Goal: Task Accomplishment & Management: Manage account settings

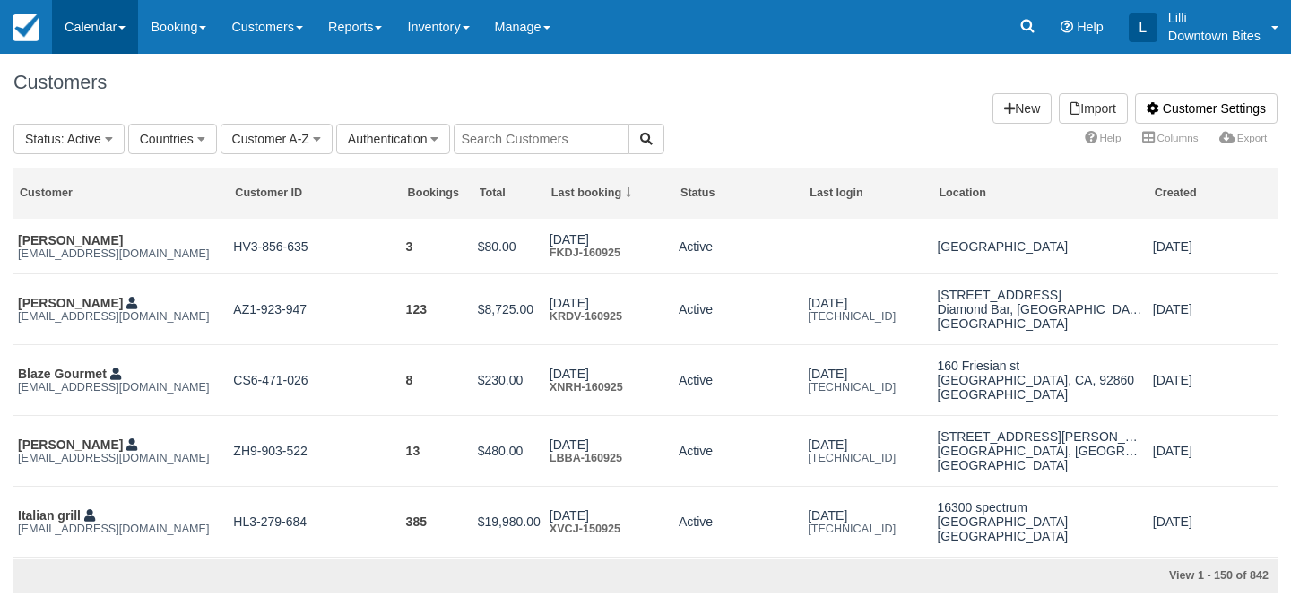
click at [91, 26] on link "Calendar" at bounding box center [95, 27] width 86 height 54
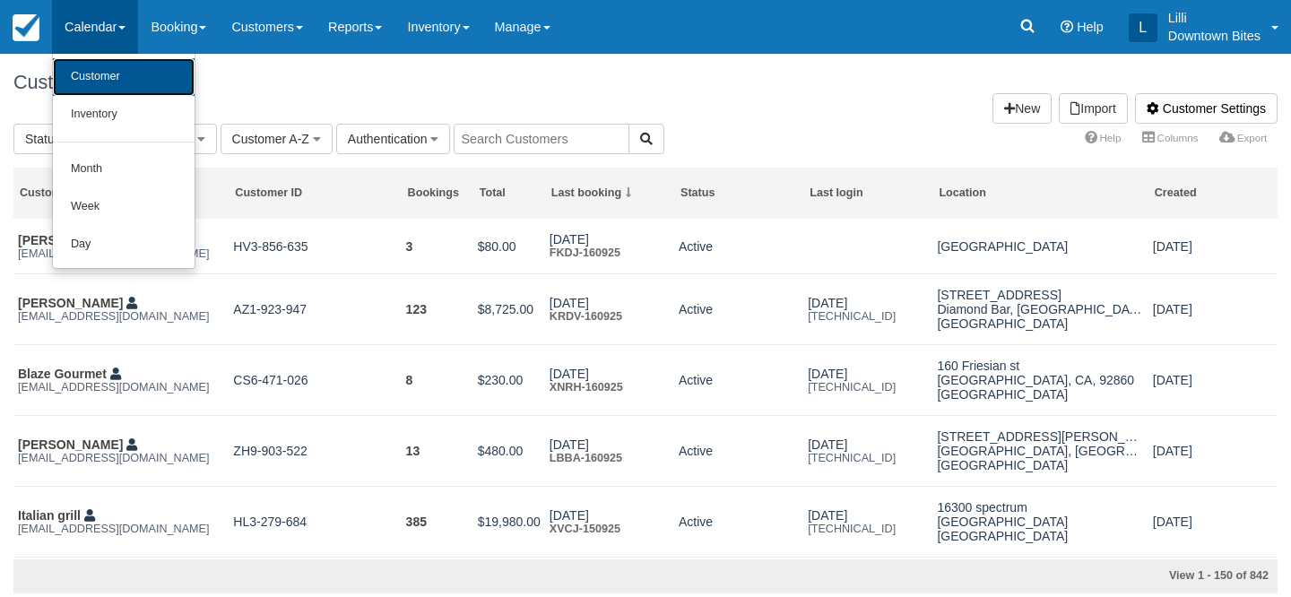
click at [92, 84] on link "Customer" at bounding box center [124, 77] width 142 height 38
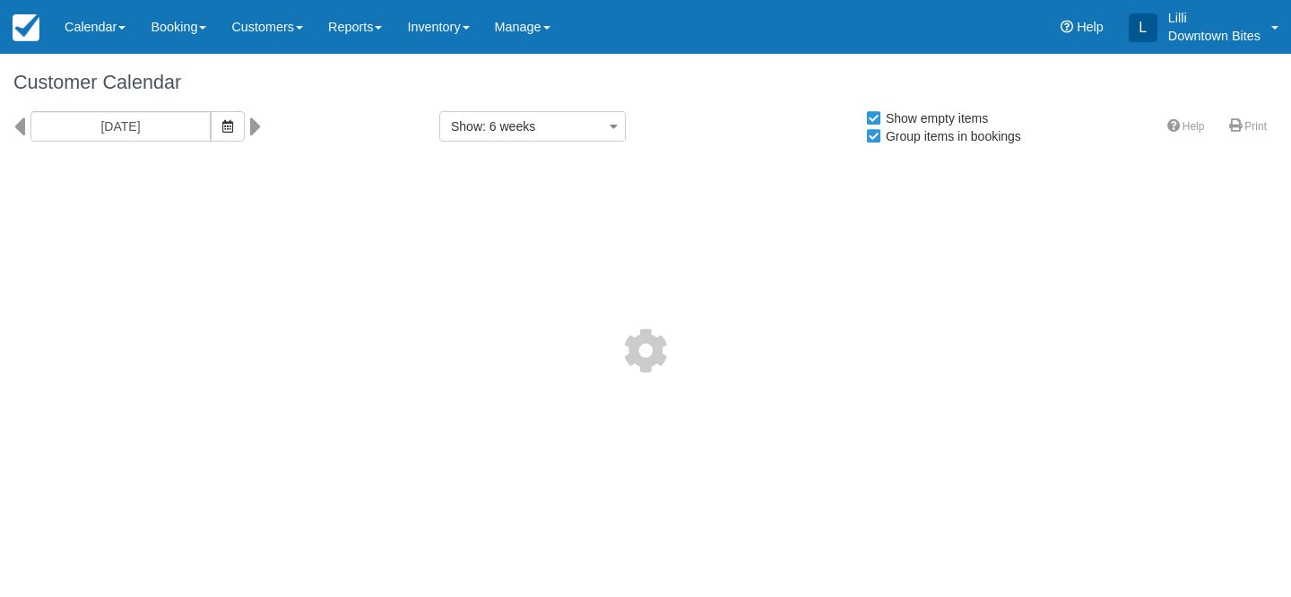
select select
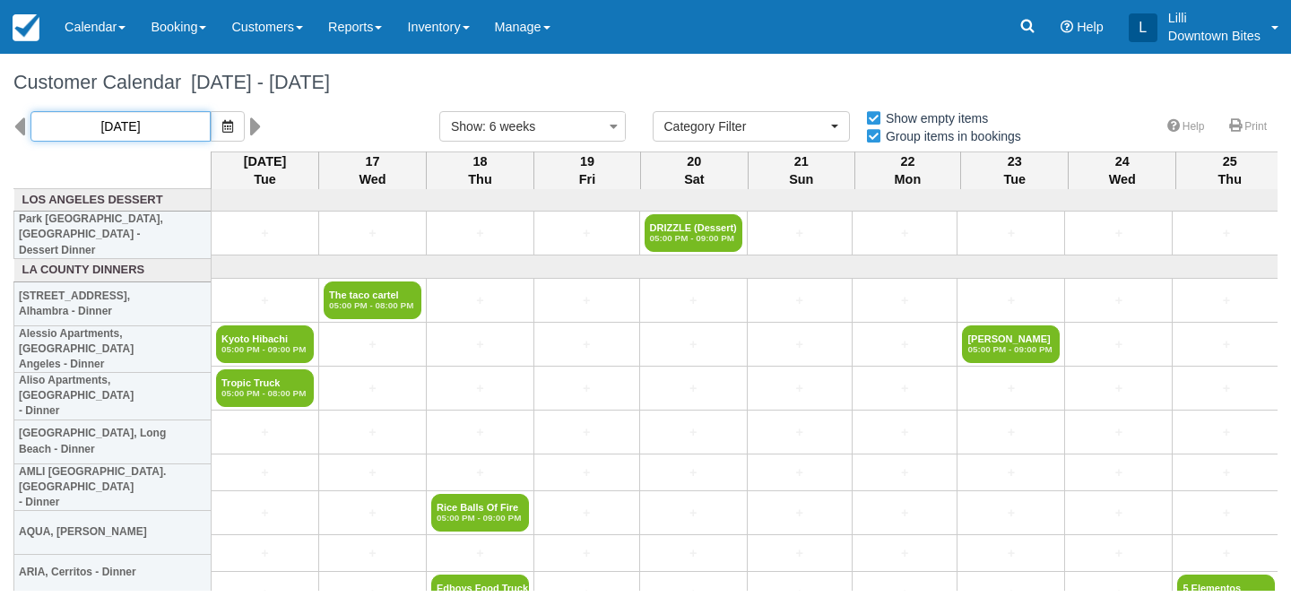
click at [152, 125] on input "09/16/25" at bounding box center [120, 126] width 180 height 30
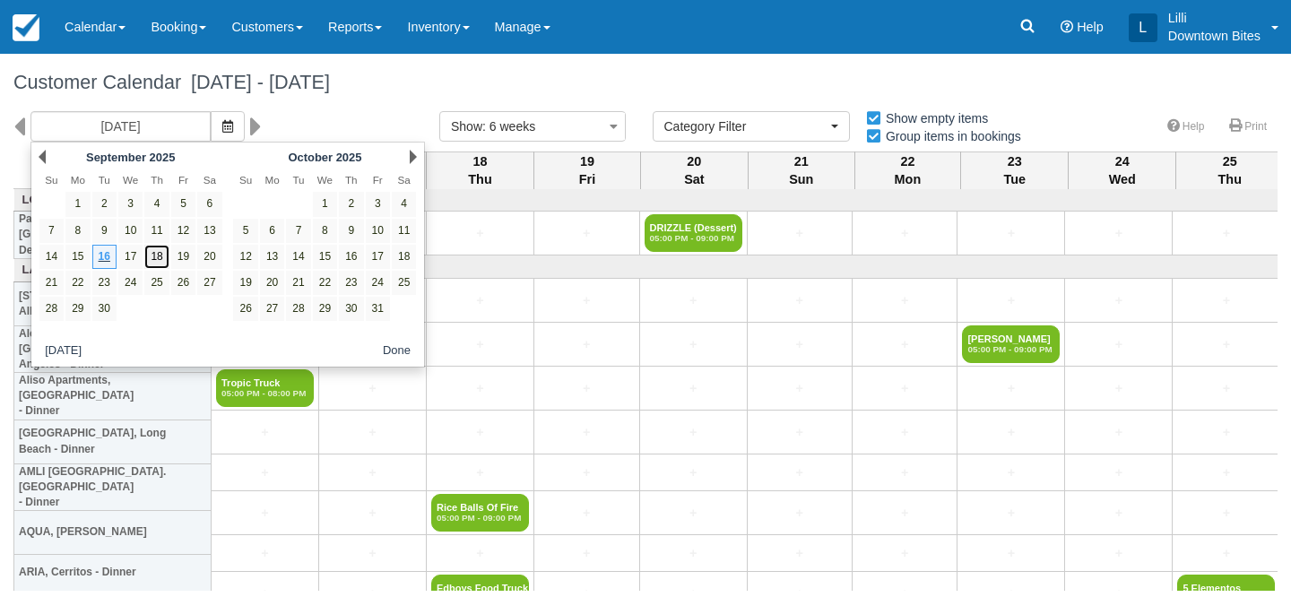
click at [162, 255] on link "18" at bounding box center [156, 257] width 24 height 24
type input "09/18/25"
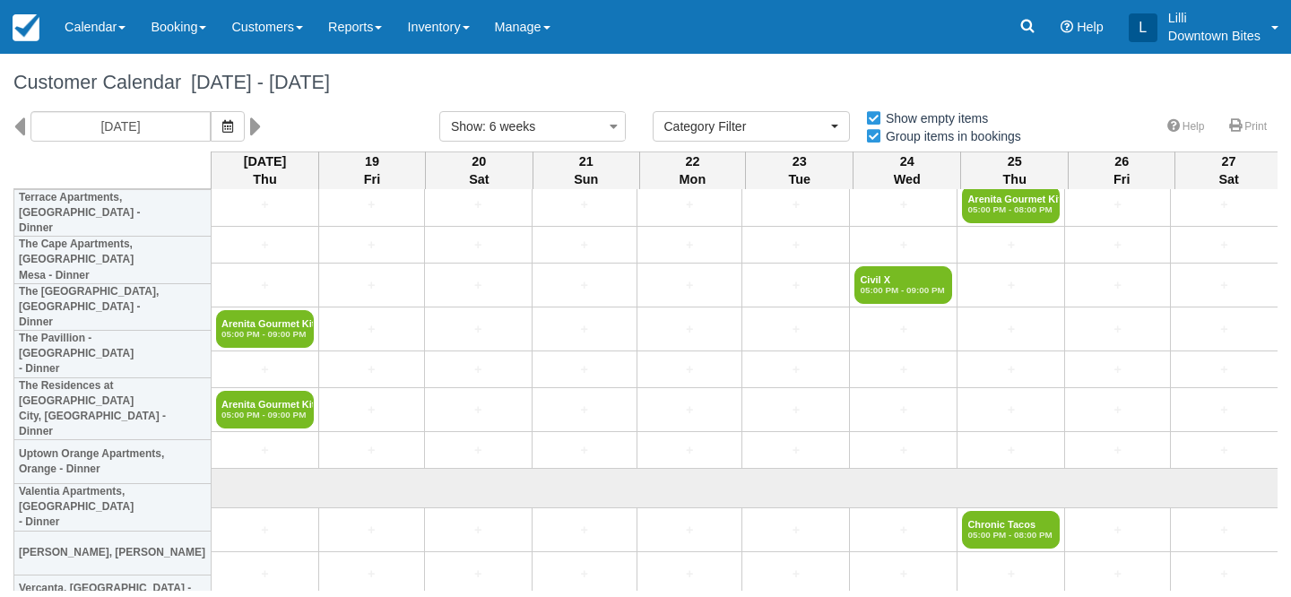
scroll to position [4920, 0]
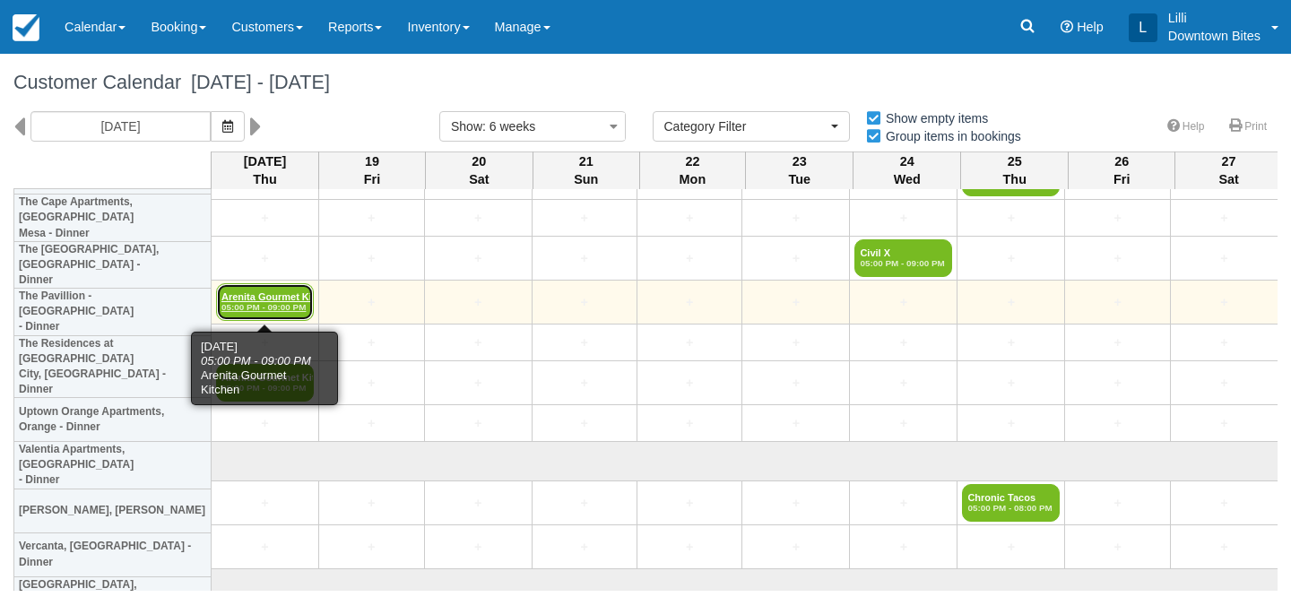
click at [270, 294] on link "Arenita Gourmet Kitc 05:00 PM - 09:00 PM" at bounding box center [265, 302] width 98 height 38
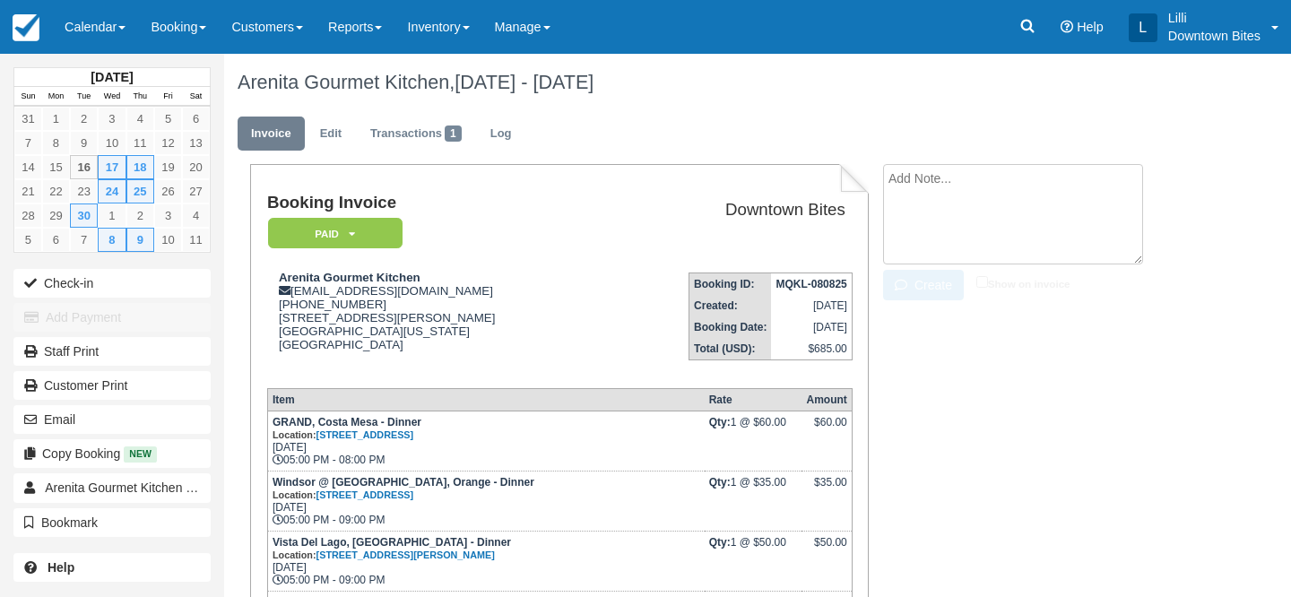
click at [945, 187] on textarea at bounding box center [1013, 214] width 260 height 100
paste textarea "Vista Del Lago Cover Thursday 9/18 External Inbox Return to Inbox? Thu, Sep 18 …"
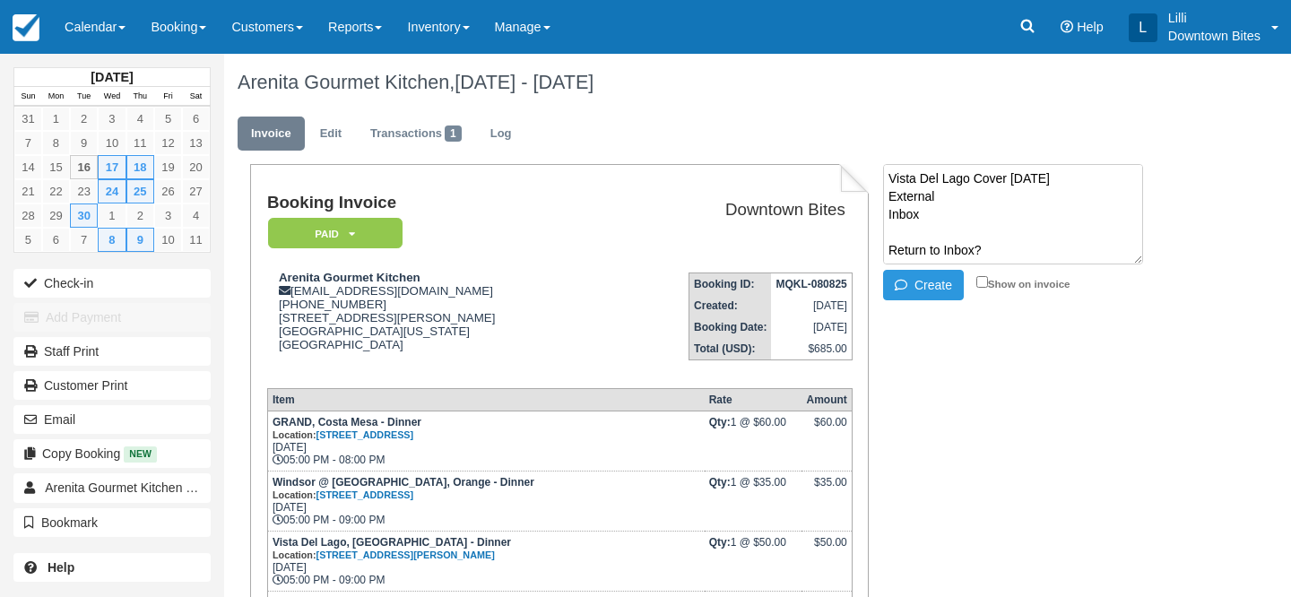
scroll to position [316, 0]
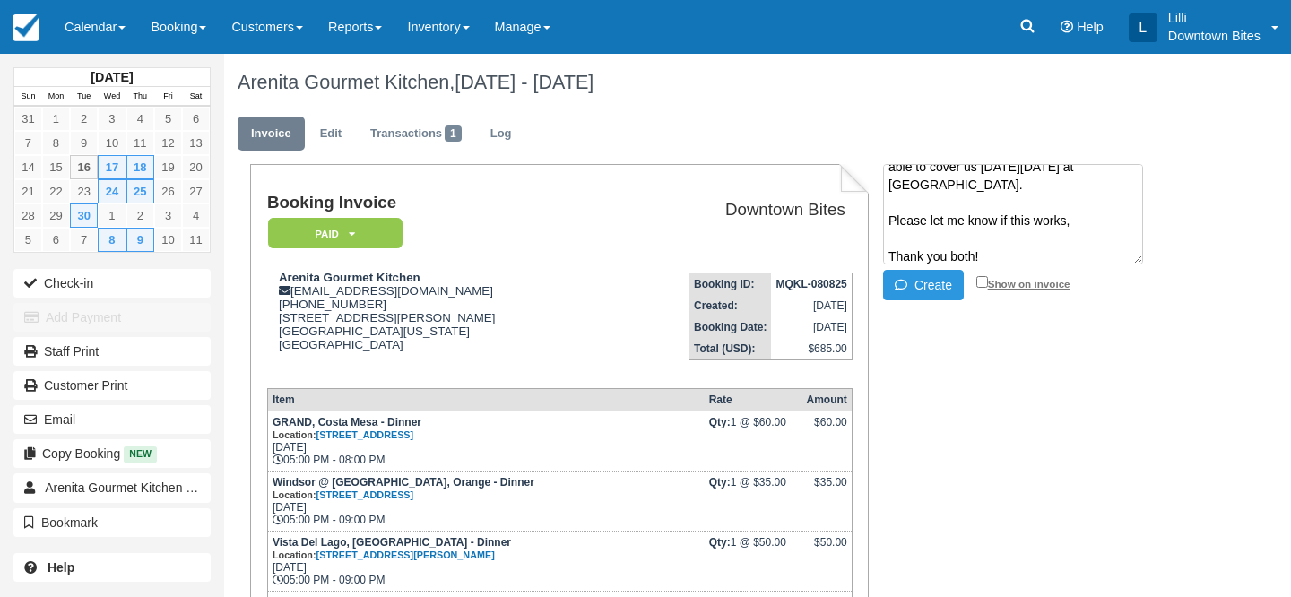
type textarea "Vista Del Lago Cover Thursday 9/18 External Inbox Return to Inbox? Thu, Sep 18 …"
click at [980, 284] on input "Show on invoice" at bounding box center [982, 282] width 12 height 12
checkbox input "true"
click at [922, 289] on button "Create" at bounding box center [923, 285] width 81 height 30
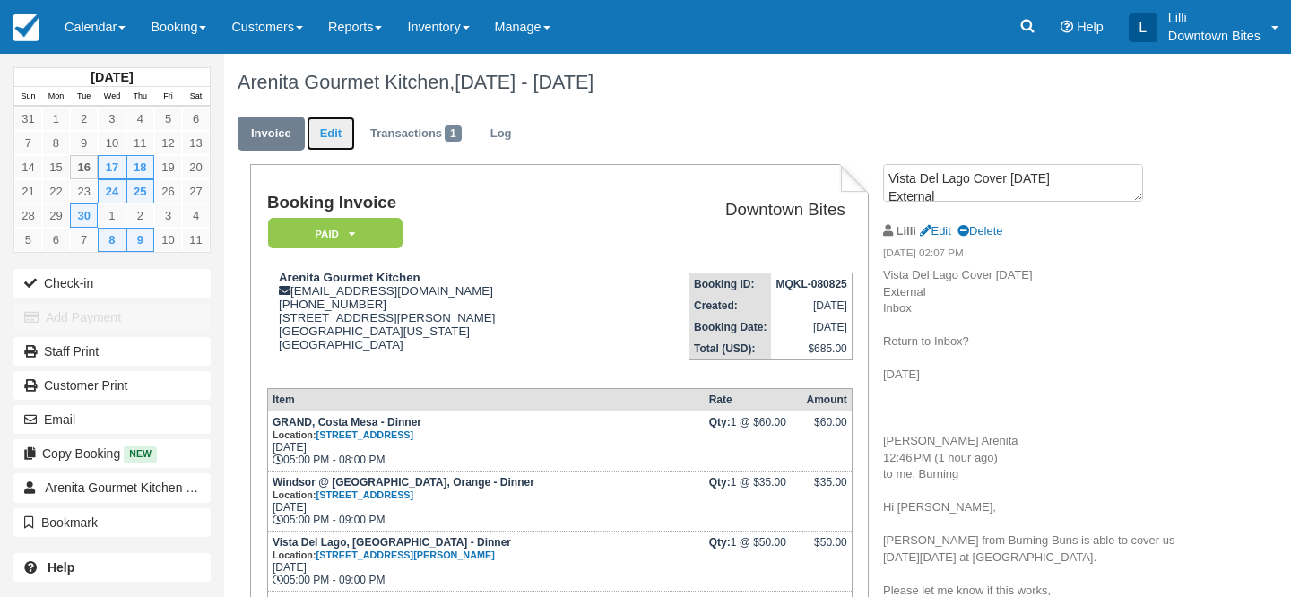
click at [333, 128] on link "Edit" at bounding box center [331, 134] width 48 height 35
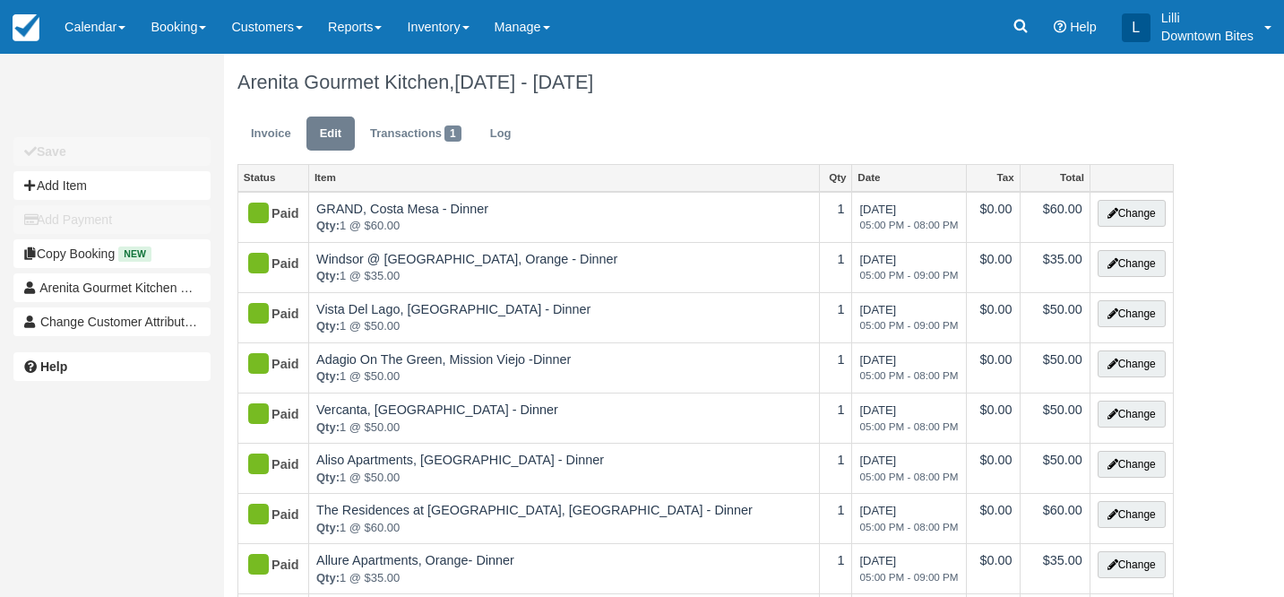
type input "[PHONE_NUMBER]"
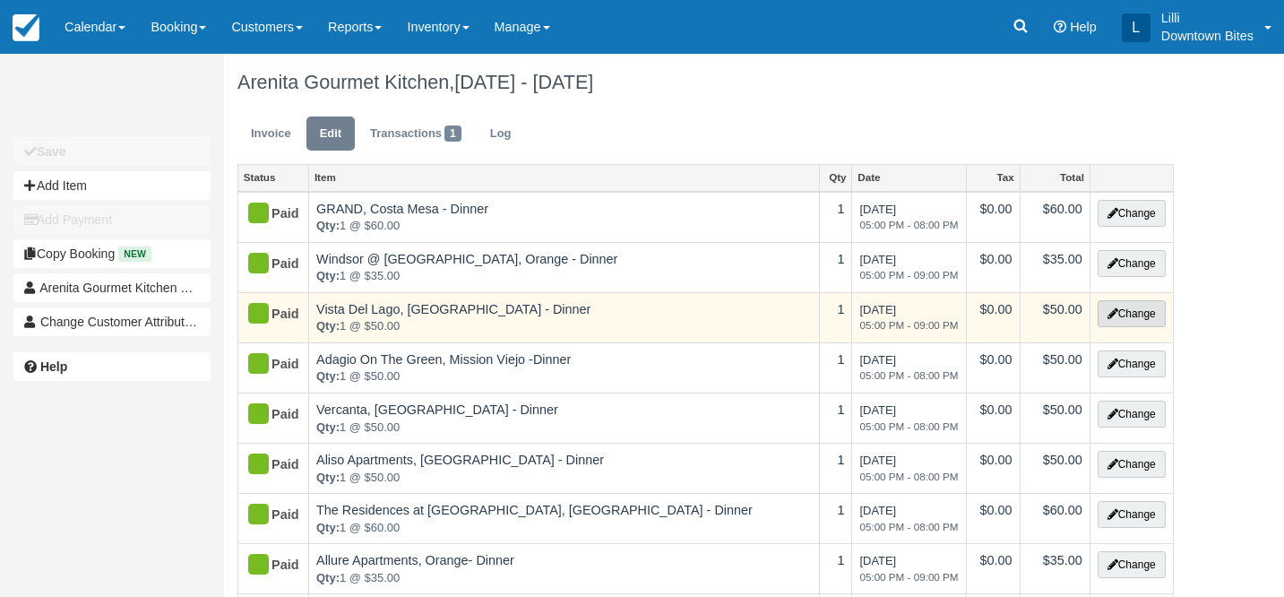
click at [1145, 320] on button "Change" at bounding box center [1132, 313] width 68 height 27
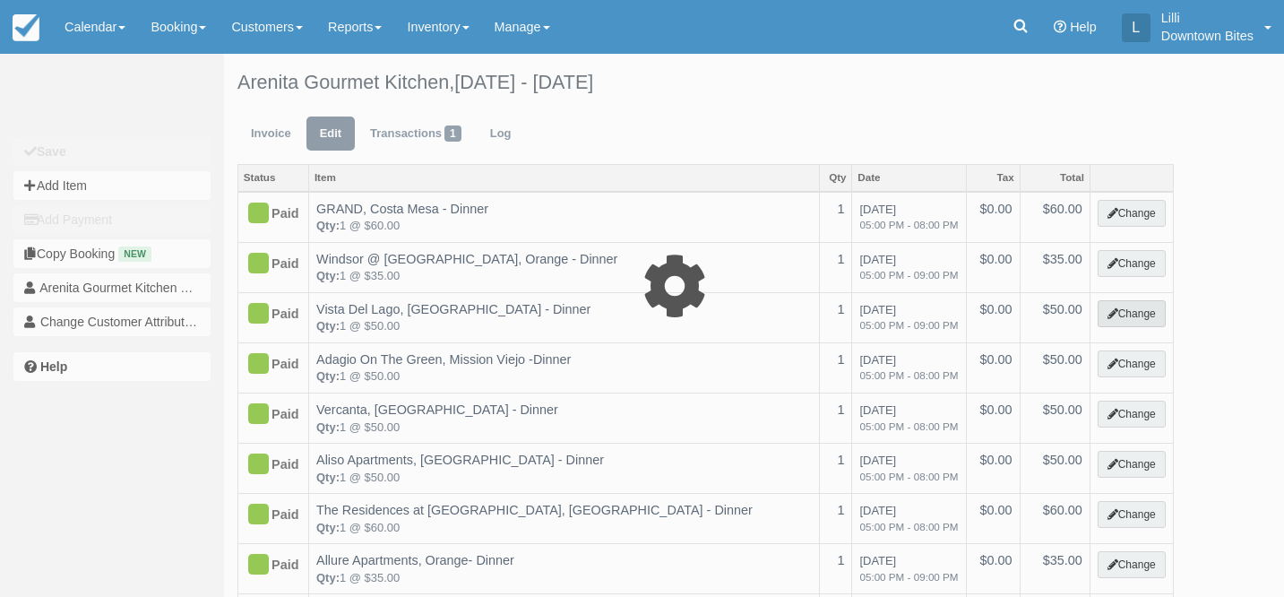
select select "4"
type input "50.00"
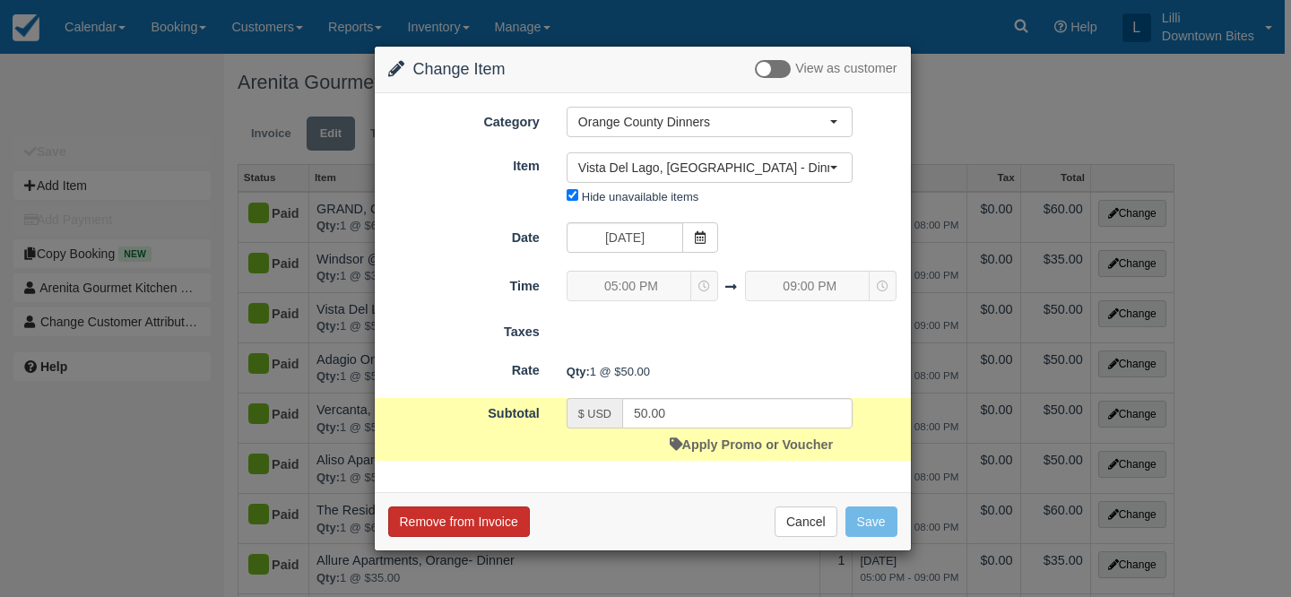
click at [478, 518] on button "Remove from Invoice" at bounding box center [459, 521] width 142 height 30
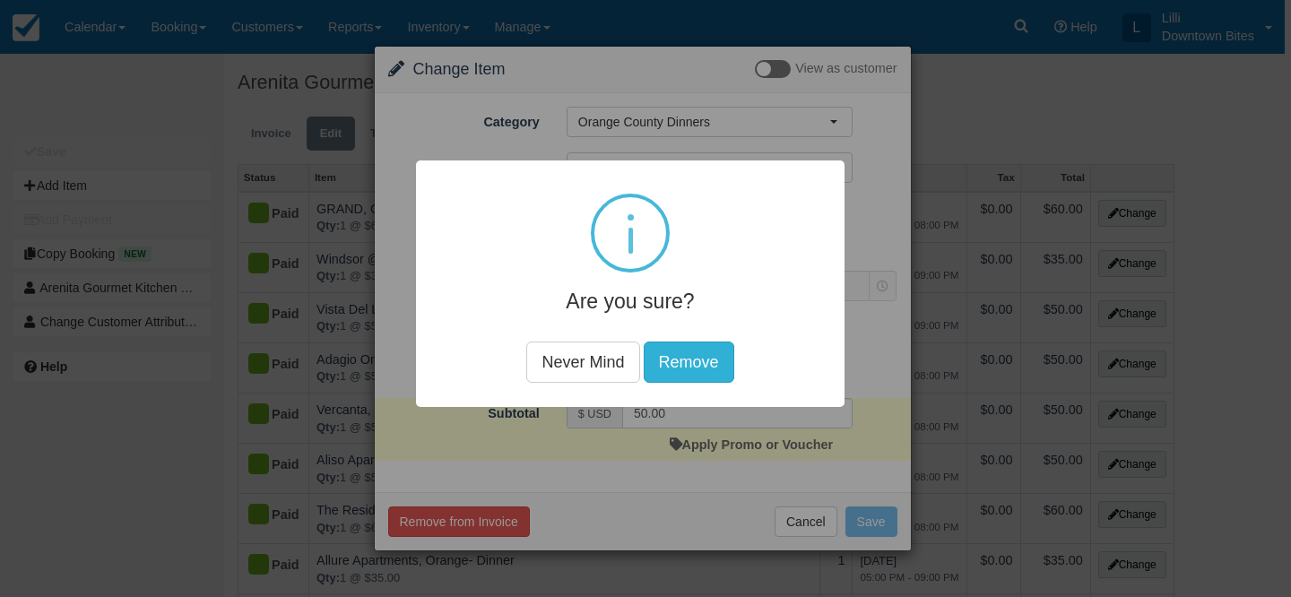
click at [713, 369] on button "Remove" at bounding box center [688, 361] width 91 height 41
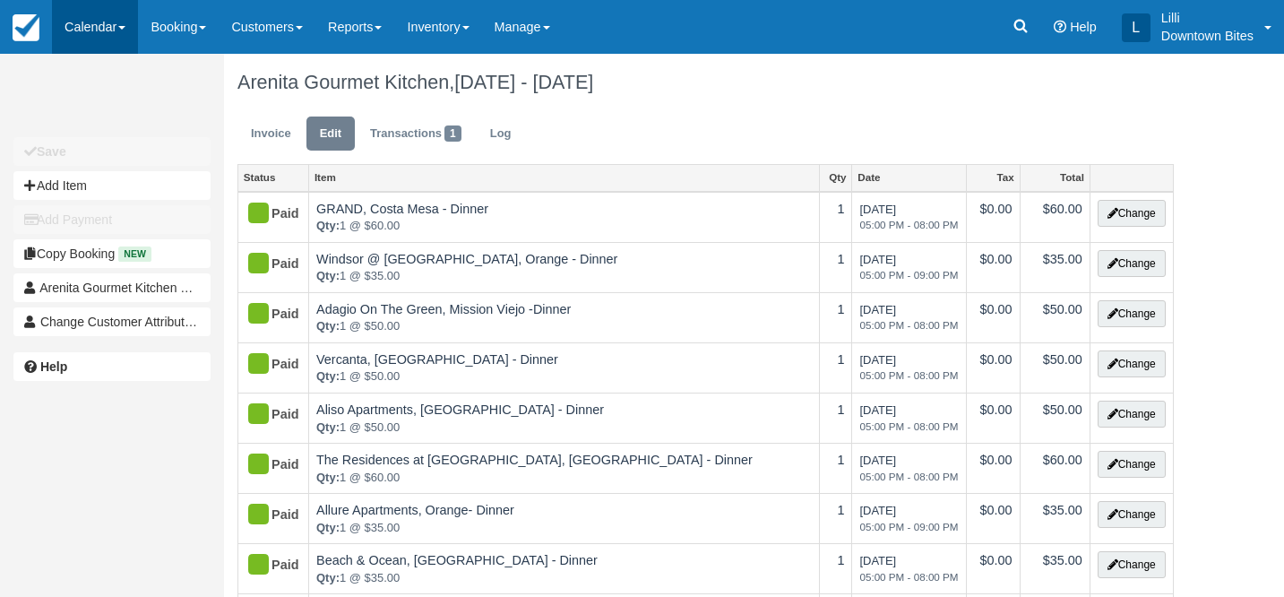
click at [81, 28] on link "Calendar" at bounding box center [95, 27] width 86 height 54
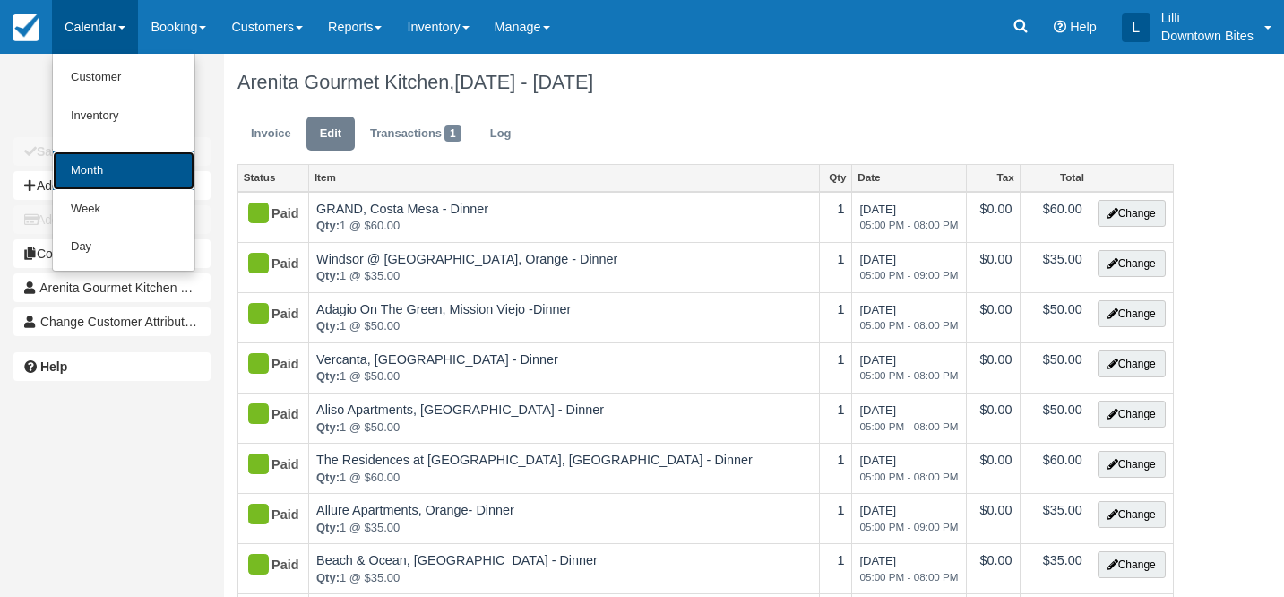
click at [83, 177] on link "Month" at bounding box center [124, 170] width 142 height 39
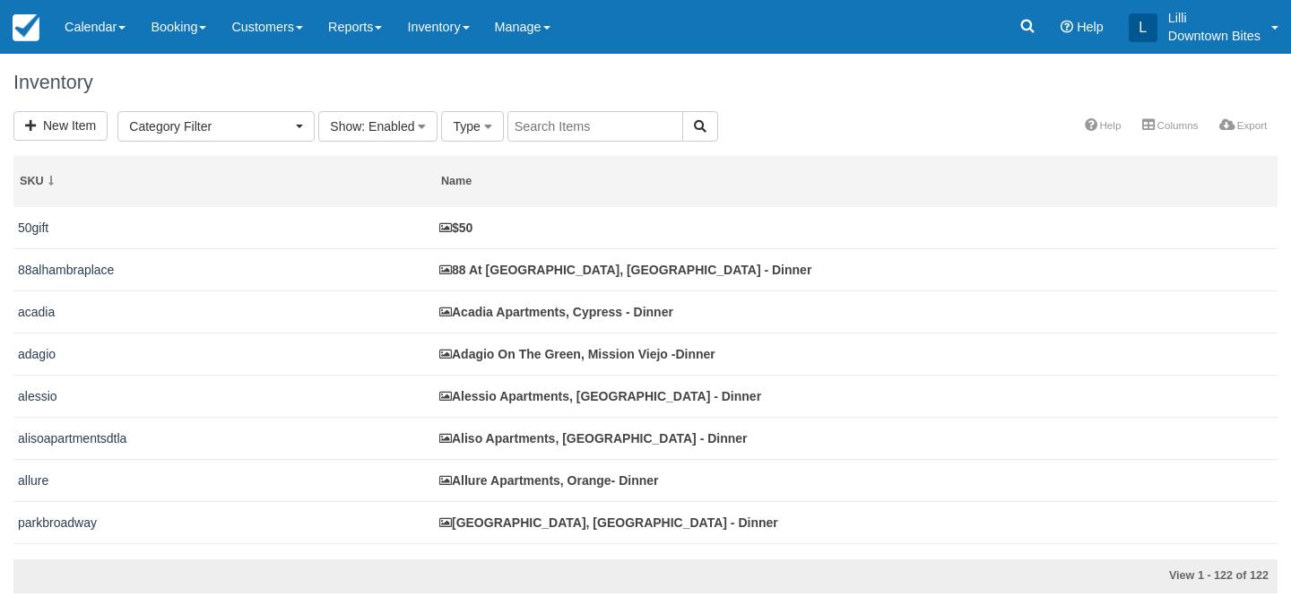
select select
click at [270, 13] on link "Customers" at bounding box center [267, 27] width 97 height 54
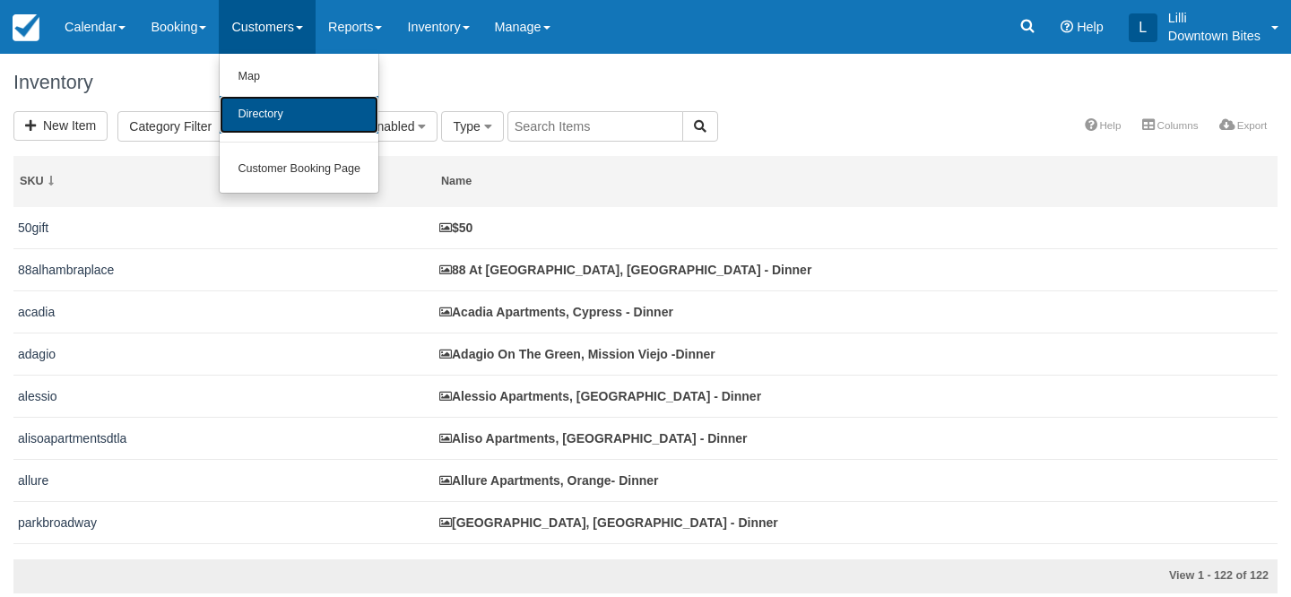
click at [271, 128] on link "Directory" at bounding box center [299, 115] width 159 height 38
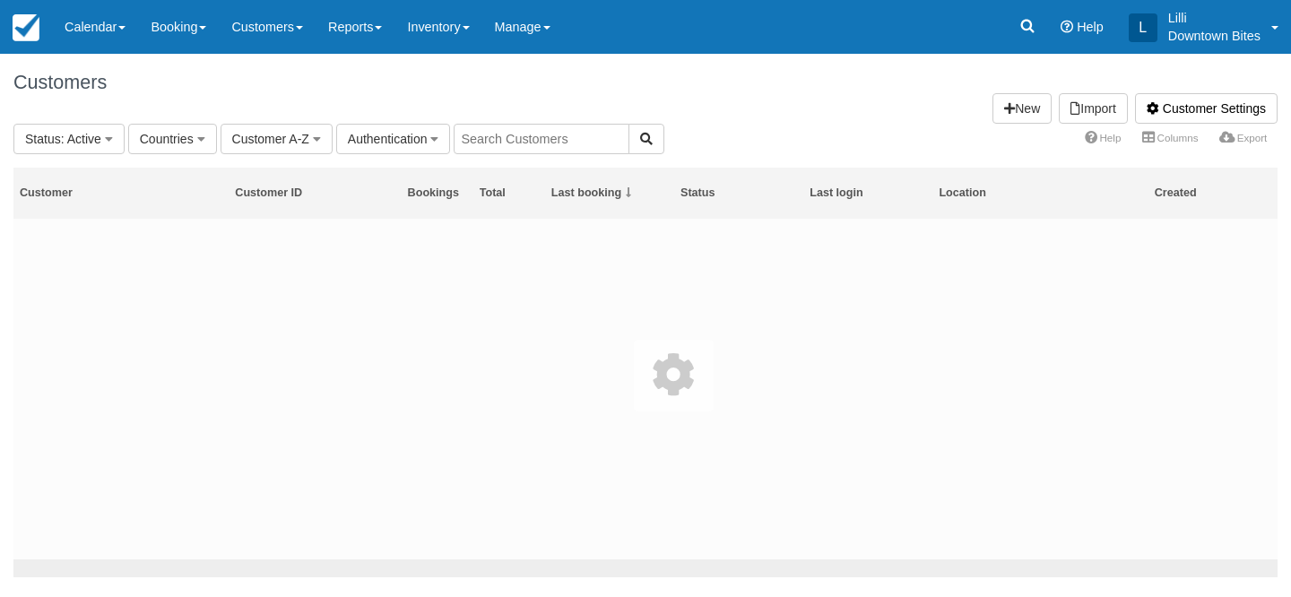
click at [573, 134] on input "text" at bounding box center [541, 139] width 176 height 30
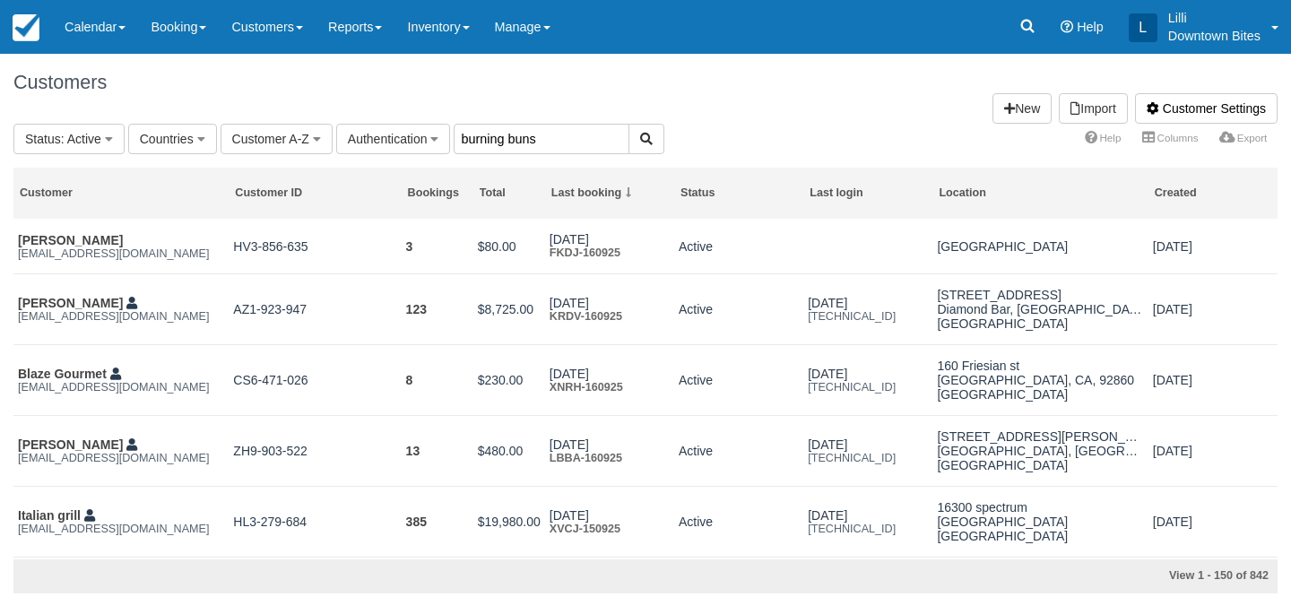
type input "burning buns"
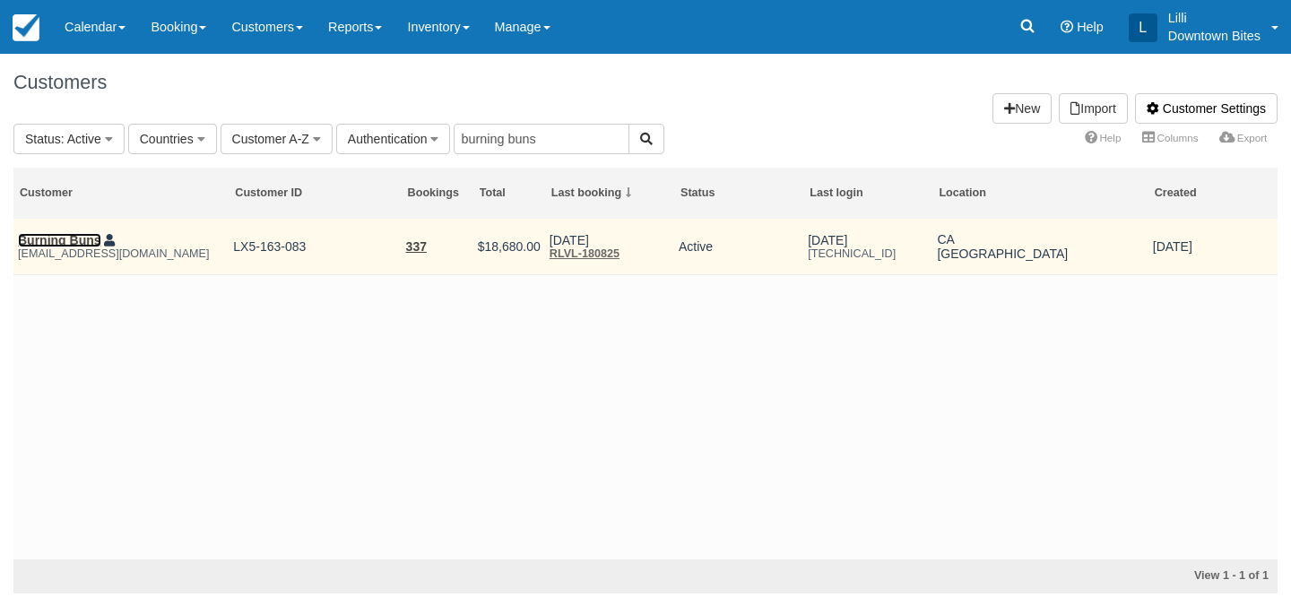
click at [75, 238] on link "Burning Buns" at bounding box center [59, 240] width 83 height 14
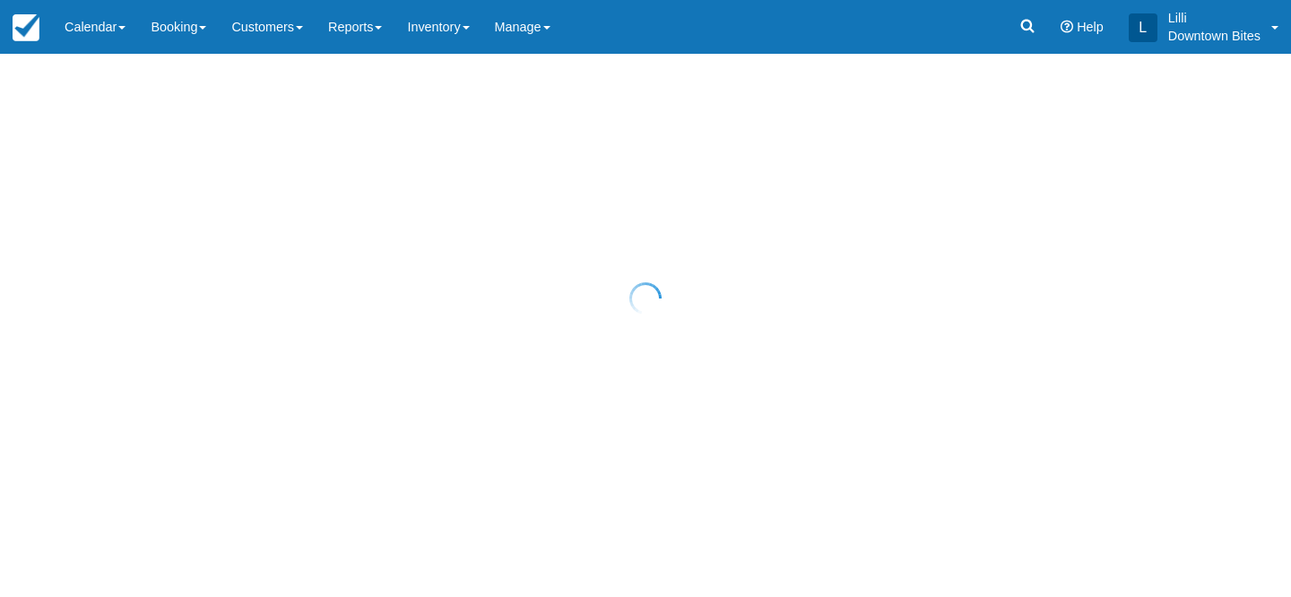
select select "50"
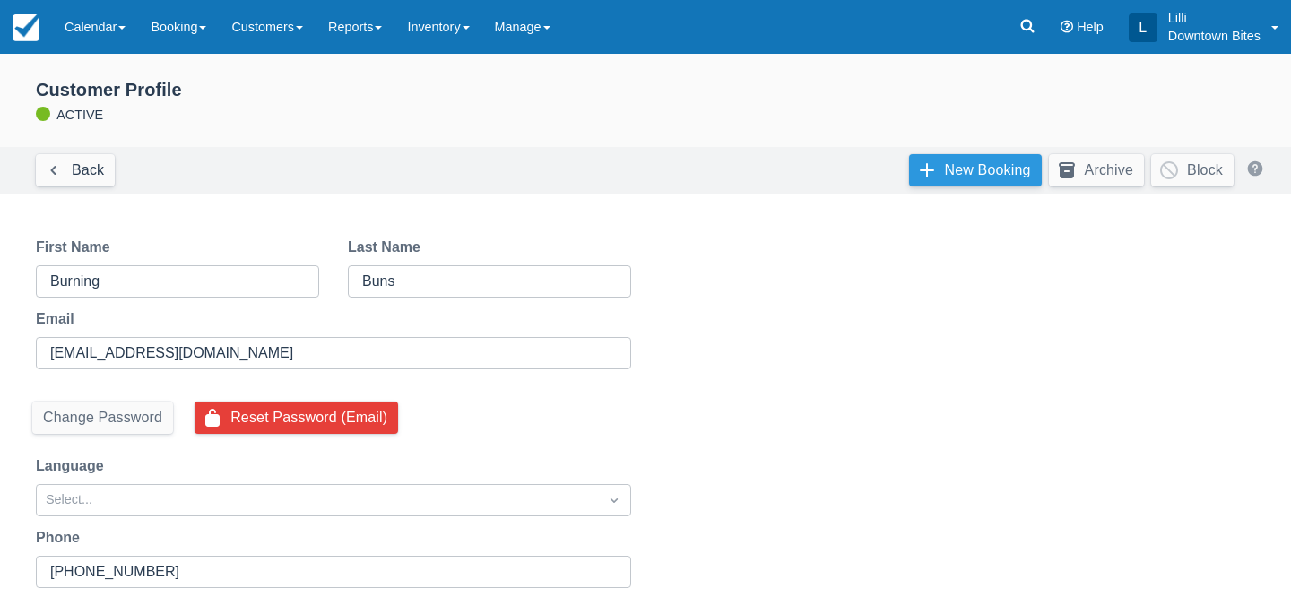
click at [1000, 169] on link "New Booking" at bounding box center [975, 170] width 133 height 32
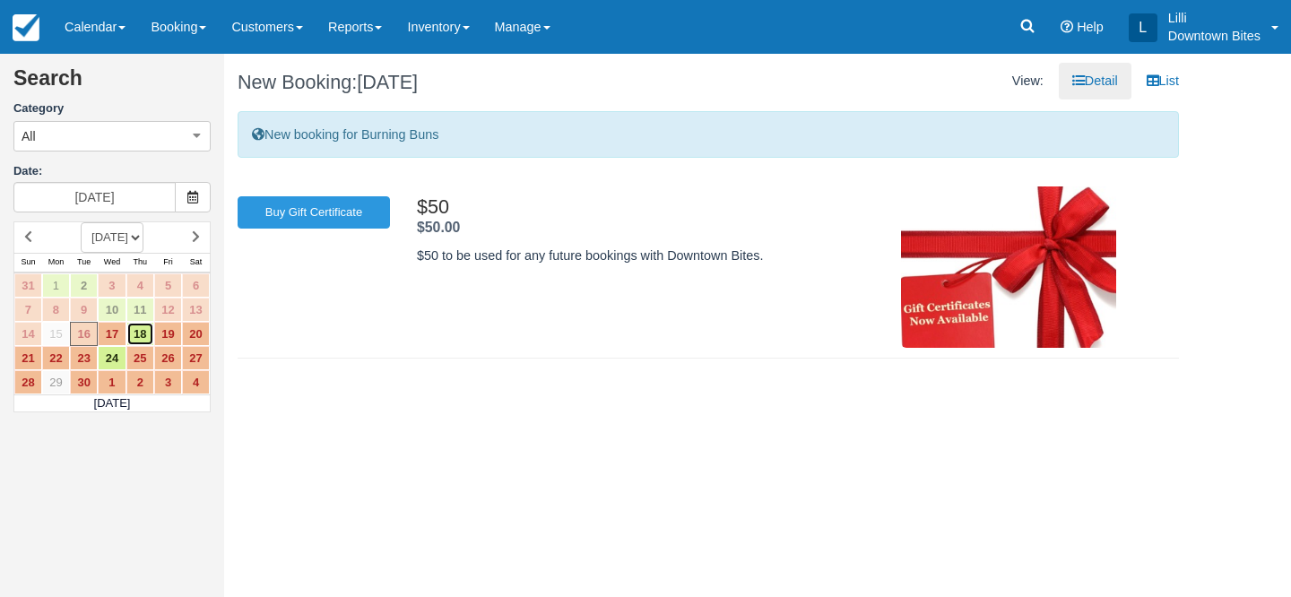
click at [140, 334] on link "18" at bounding box center [140, 334] width 28 height 24
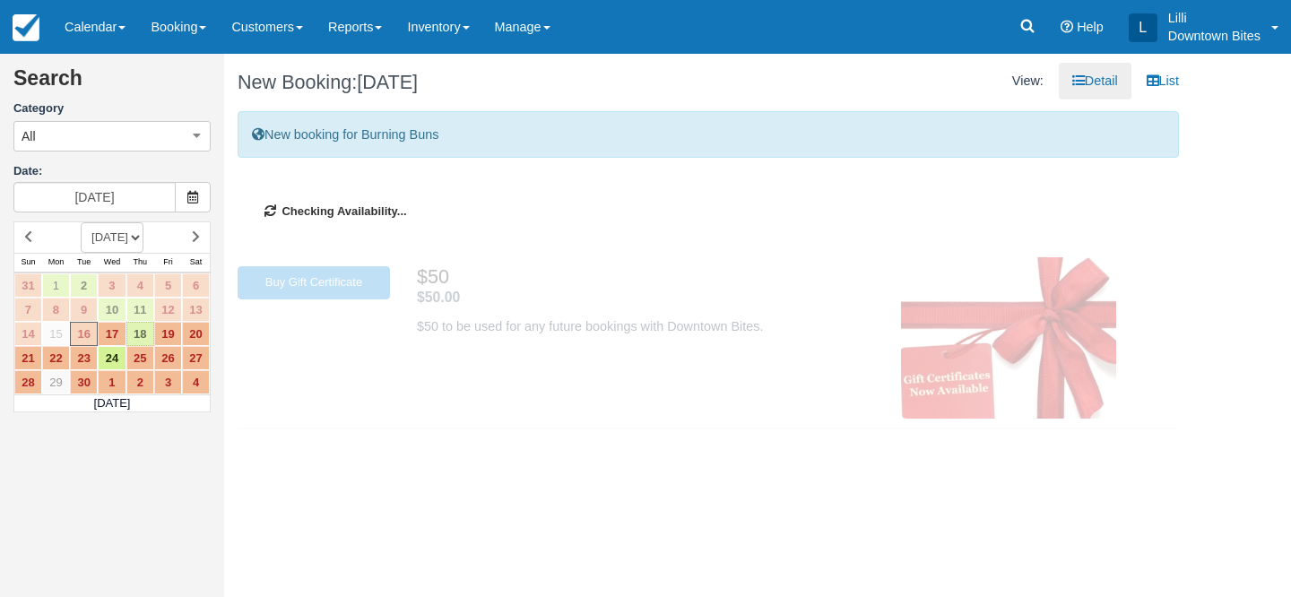
type input "09/18/25"
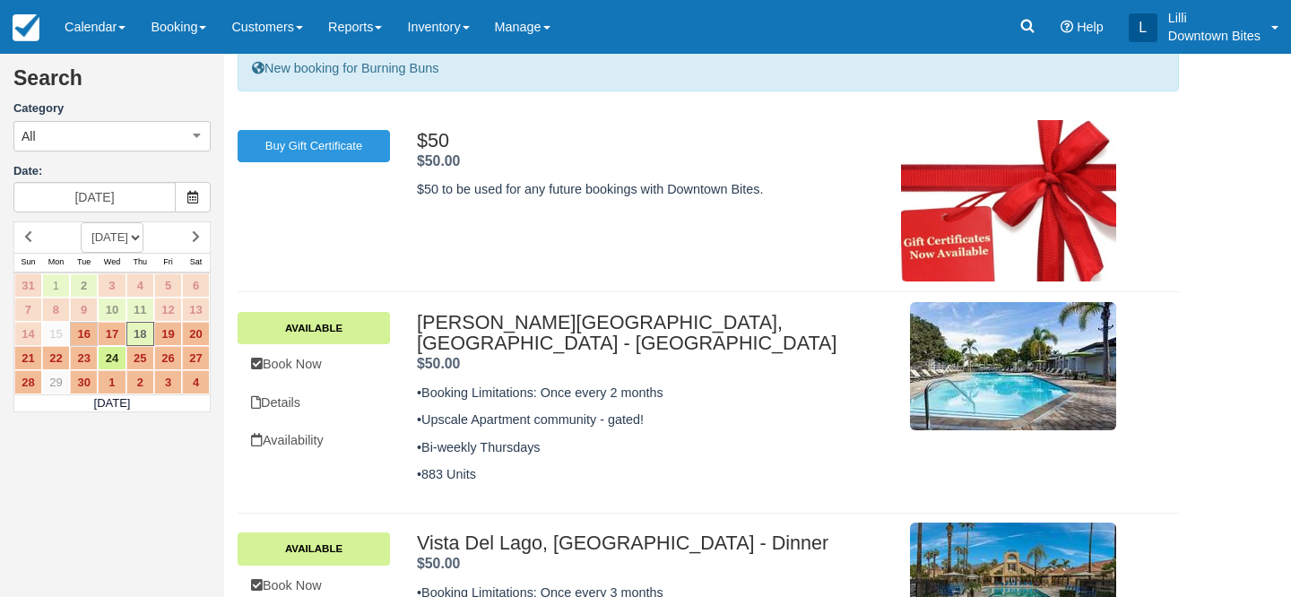
scroll to position [148, 0]
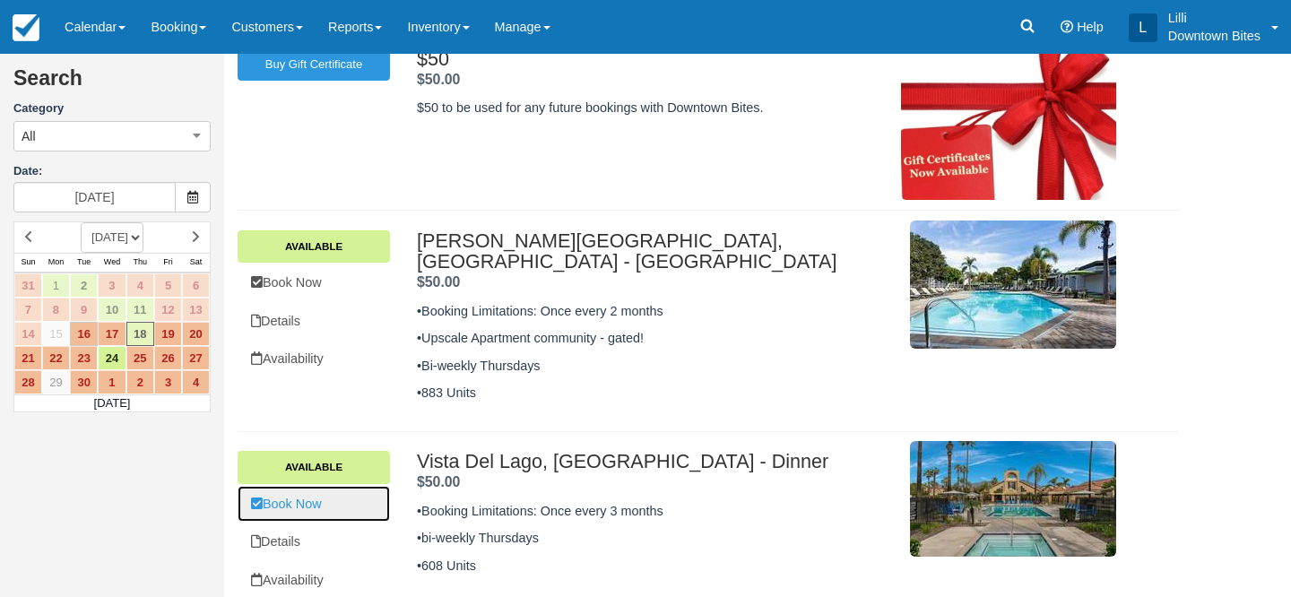
click at [313, 491] on link "Book Now" at bounding box center [314, 504] width 152 height 37
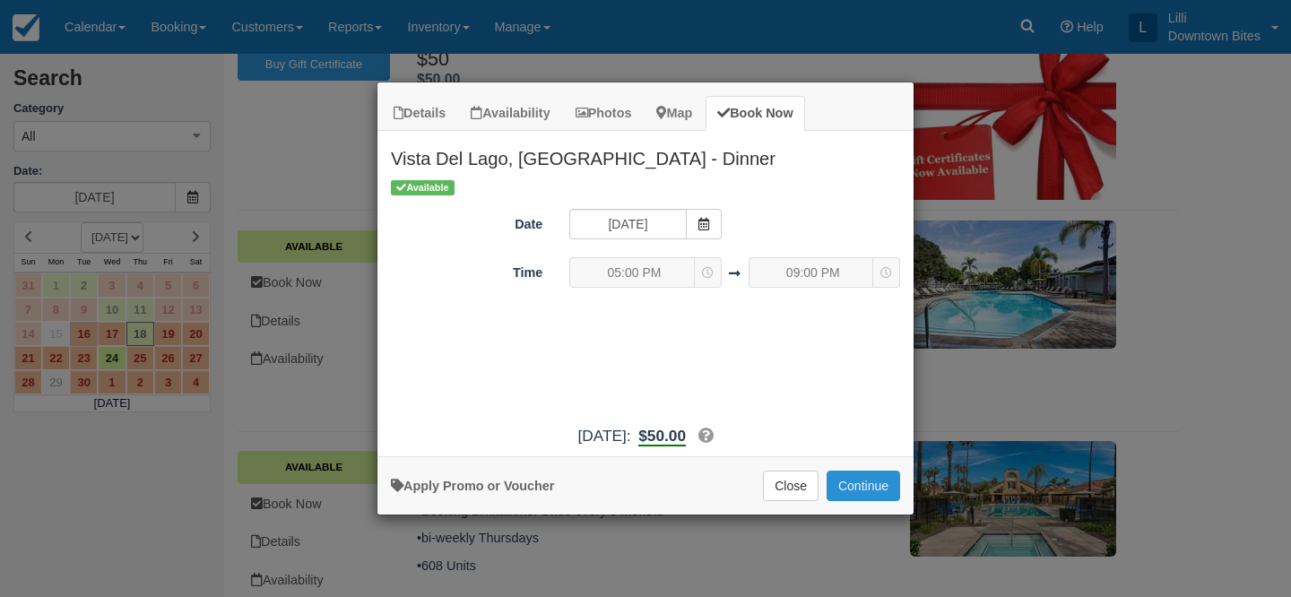
click at [885, 488] on button "Continue" at bounding box center [862, 486] width 73 height 30
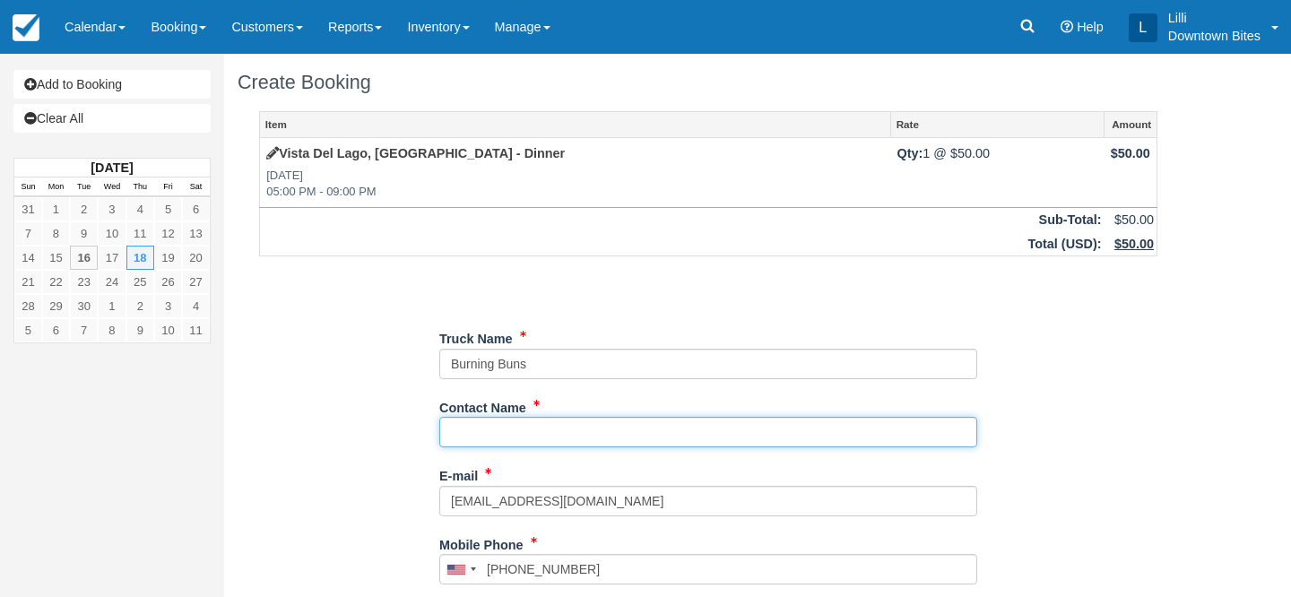
click at [493, 426] on input "Contact Name" at bounding box center [708, 432] width 538 height 30
type input "[PERSON_NAME]"
type input "[PHONE_NUMBER]"
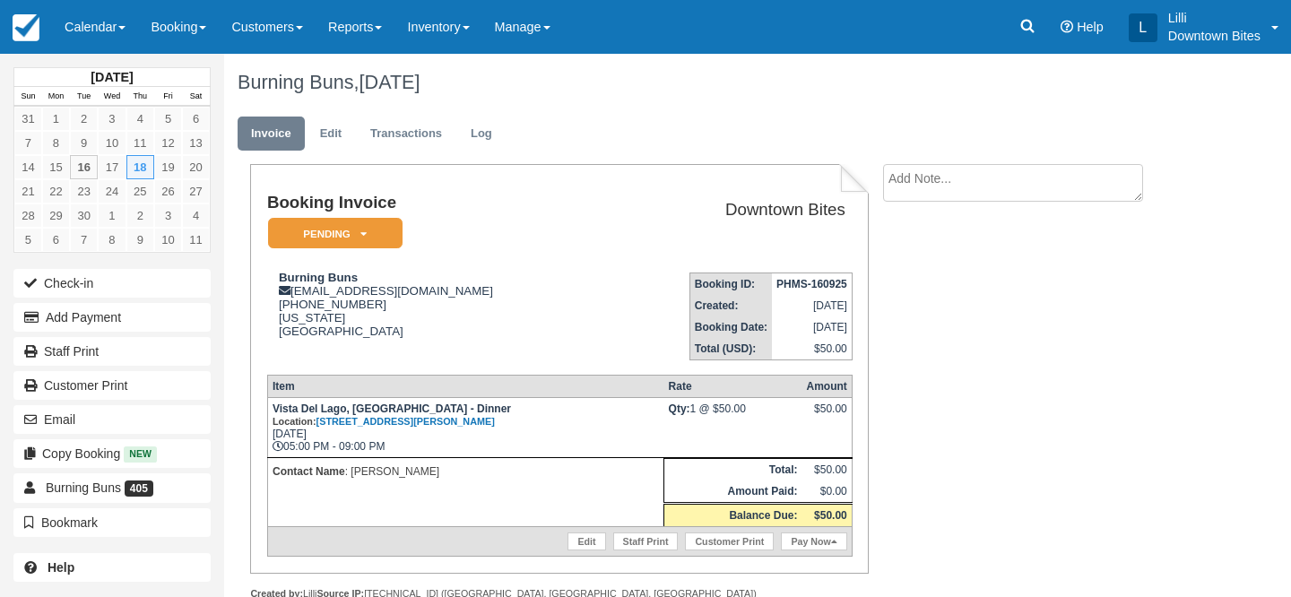
click at [934, 180] on textarea at bounding box center [1013, 183] width 260 height 38
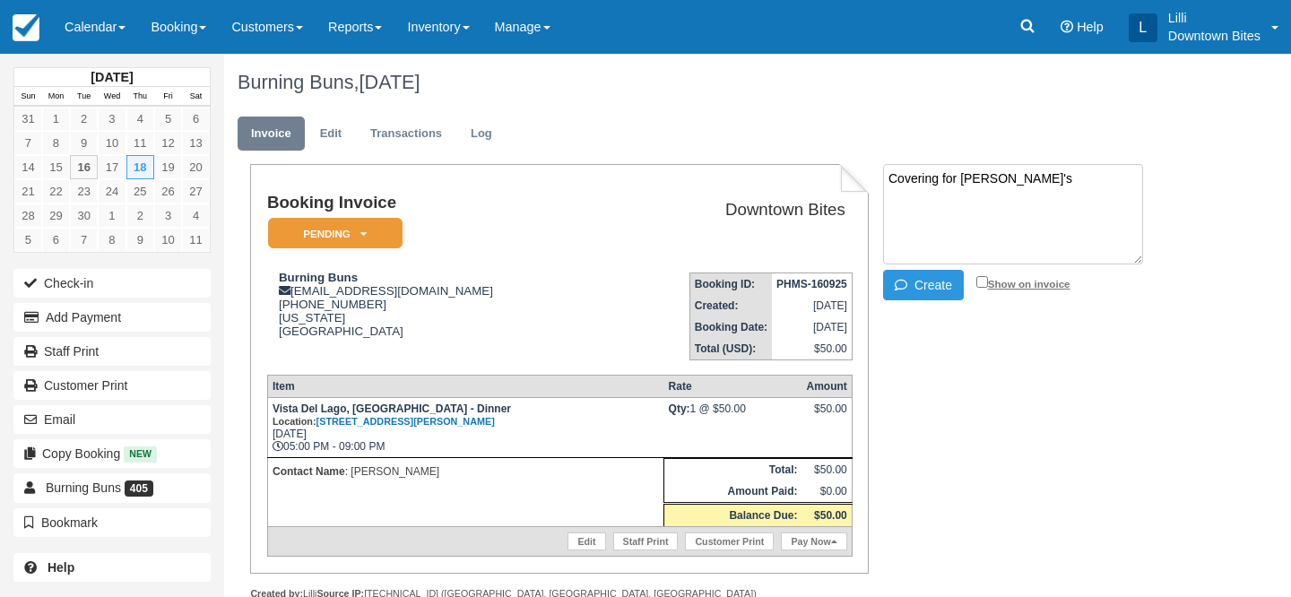
type textarea "Covering for Arenita's"
click at [980, 280] on input "Show on invoice" at bounding box center [982, 282] width 12 height 12
checkbox input "true"
click at [936, 281] on button "Create" at bounding box center [923, 285] width 81 height 30
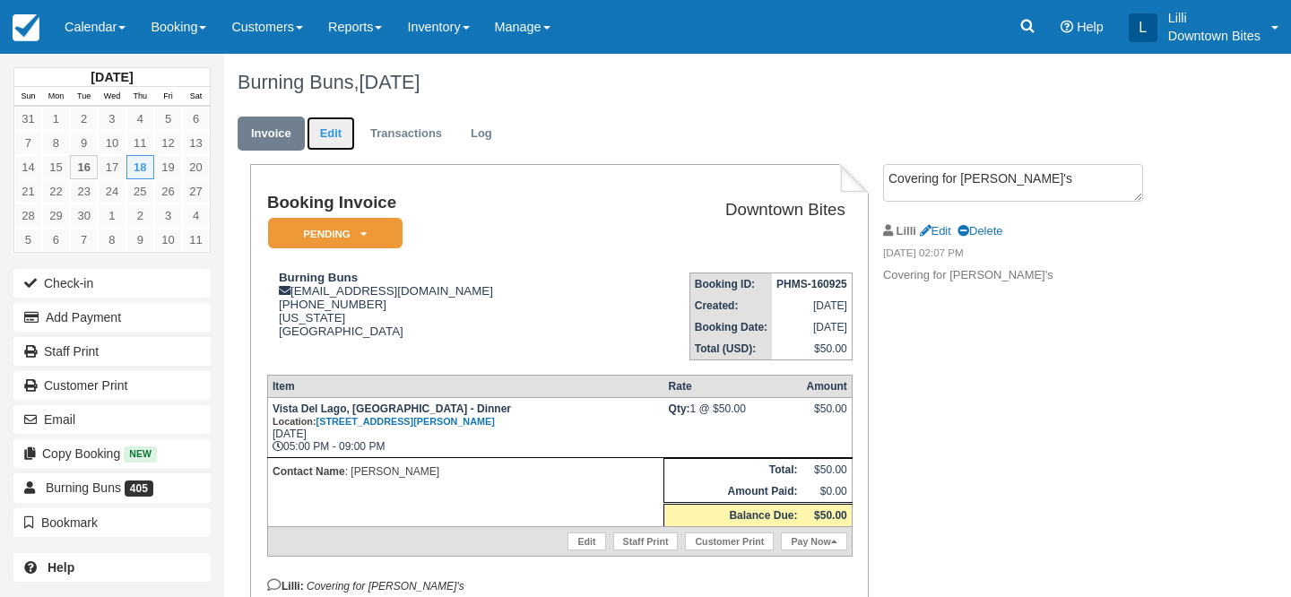
click at [331, 135] on link "Edit" at bounding box center [331, 134] width 48 height 35
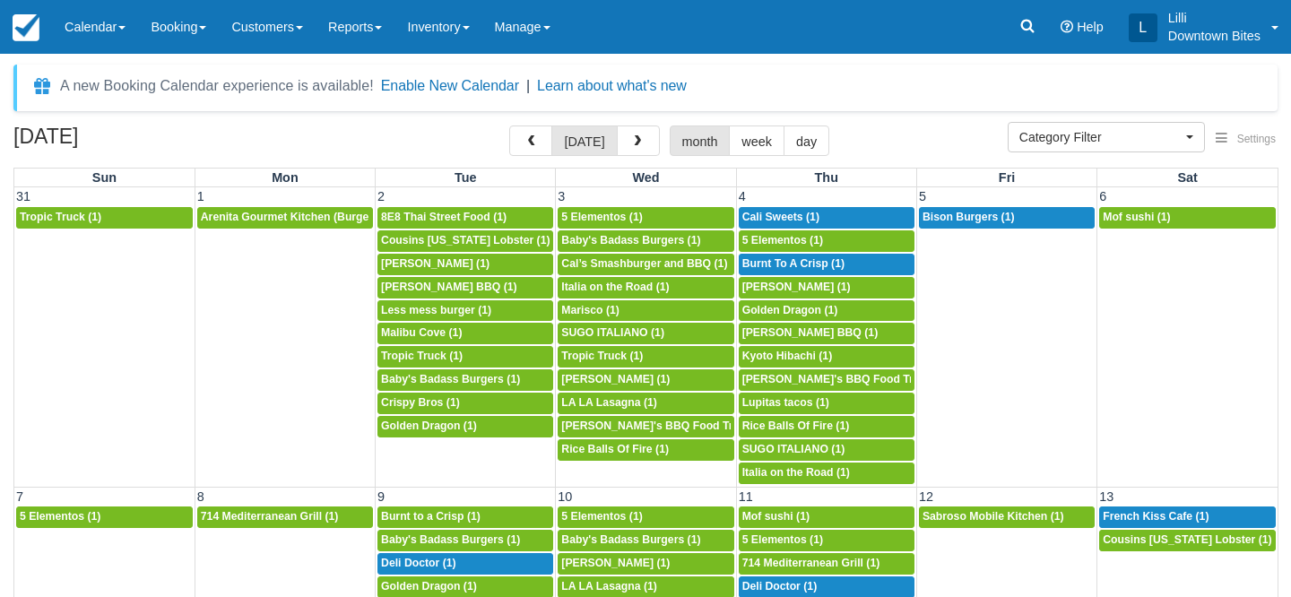
select select
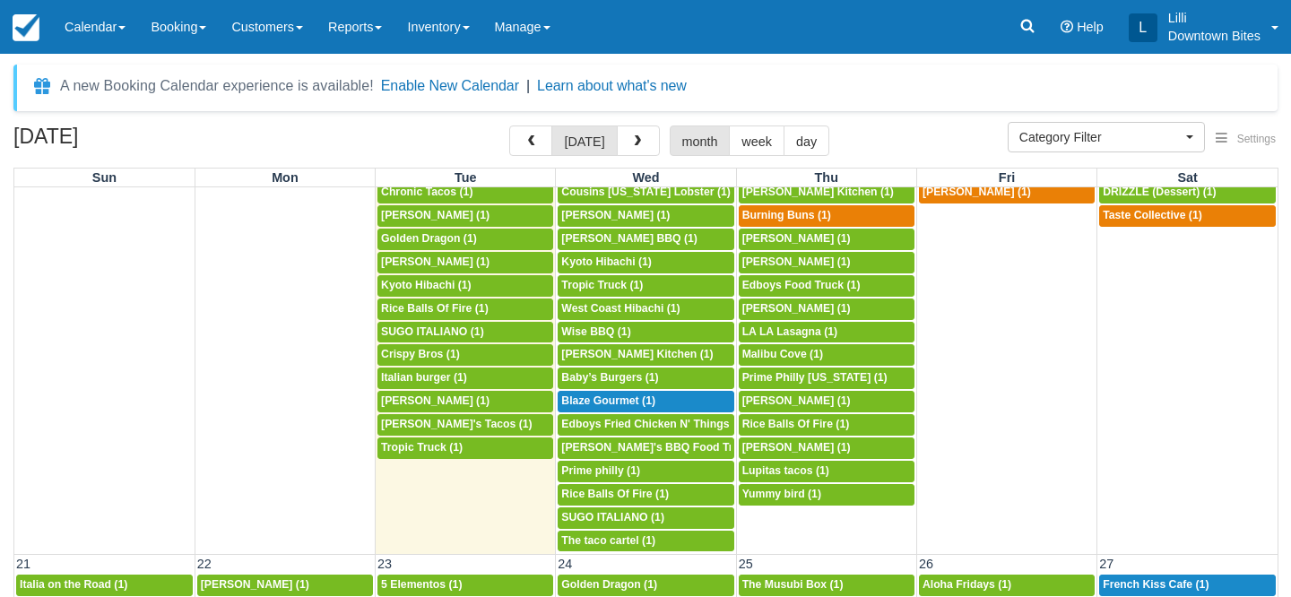
scroll to position [709, 0]
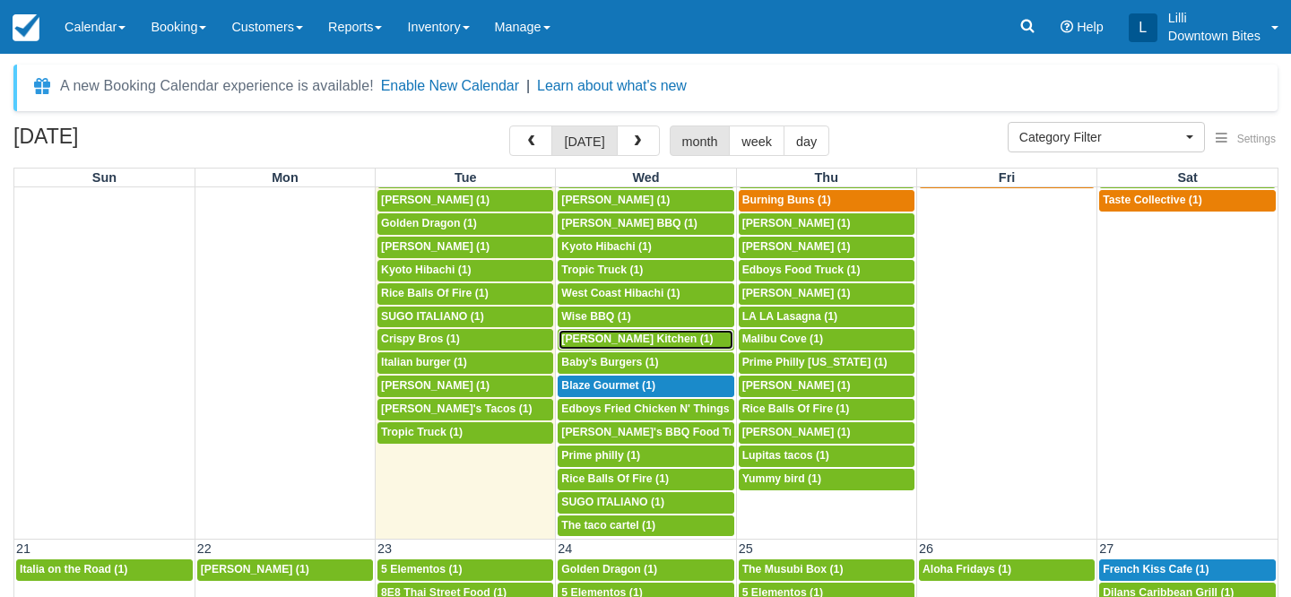
click at [611, 341] on span "[PERSON_NAME] Kitchen (1)" at bounding box center [636, 339] width 151 height 13
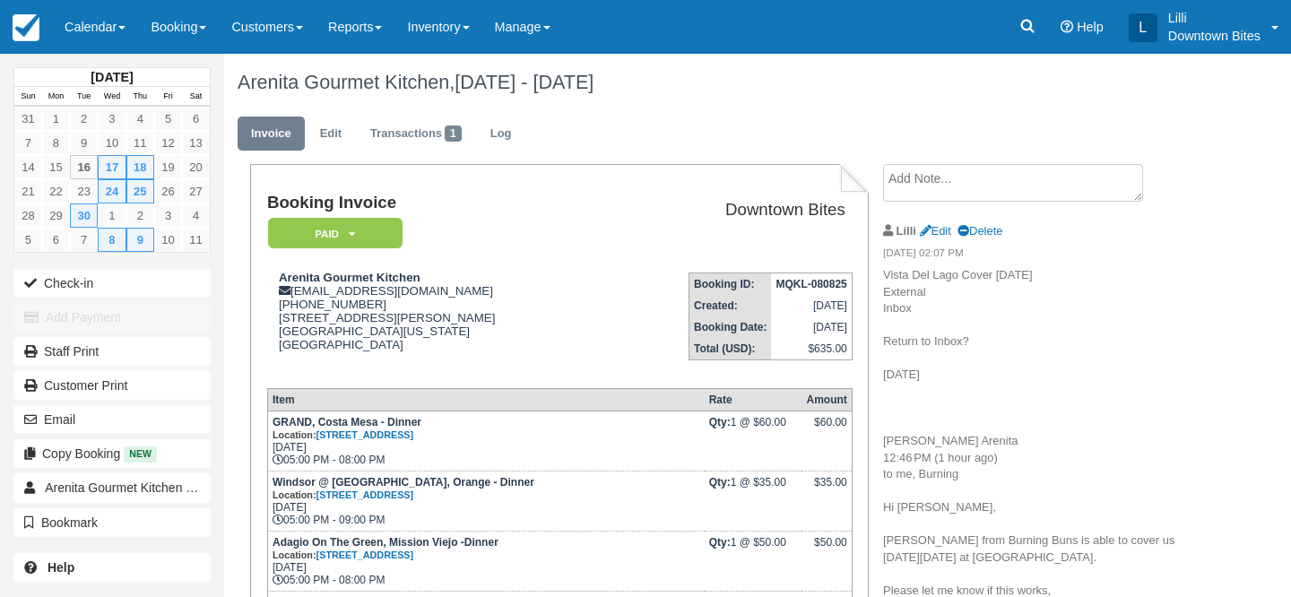
click at [906, 186] on textarea at bounding box center [1013, 183] width 260 height 38
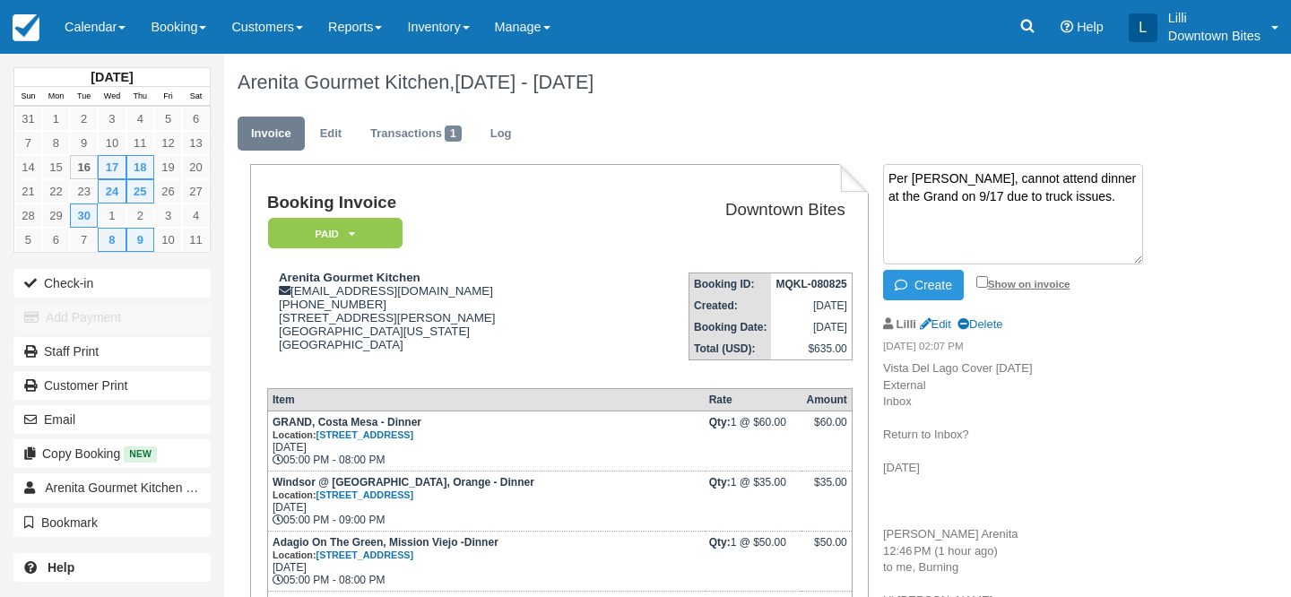
type textarea "Per Liz, cannot attend dinner at the Grand on 9/17 due to truck issues."
click at [980, 279] on input "Show on invoice" at bounding box center [982, 282] width 12 height 12
checkbox input "true"
click at [934, 284] on button "Create" at bounding box center [923, 285] width 81 height 30
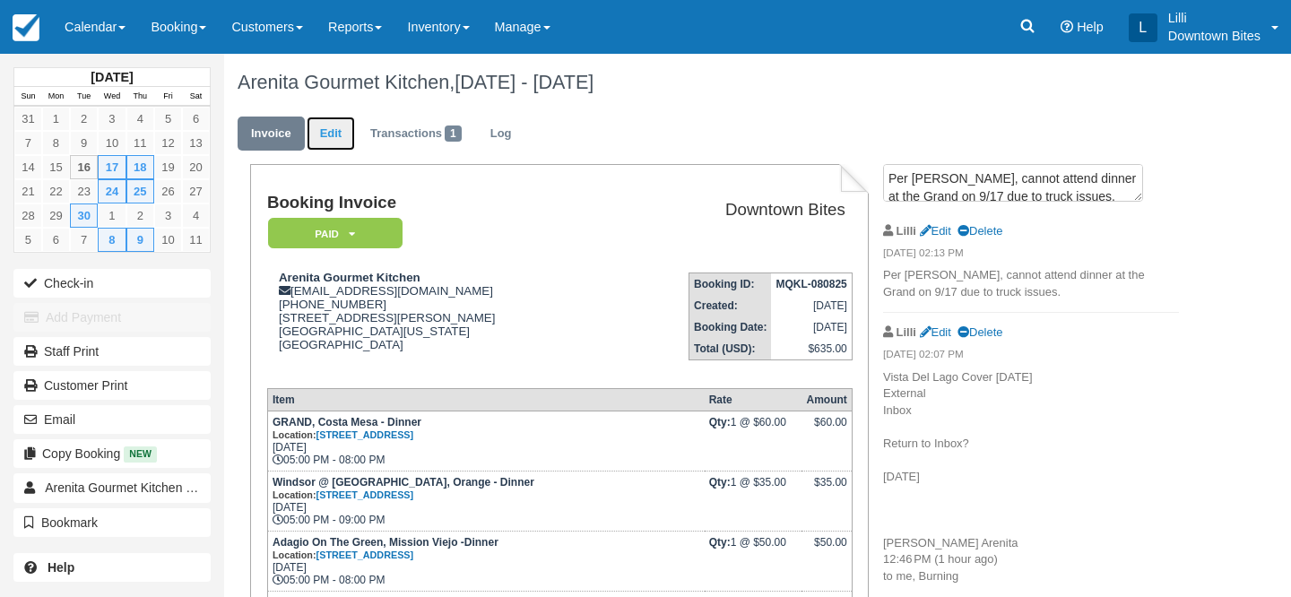
click at [327, 125] on link "Edit" at bounding box center [331, 134] width 48 height 35
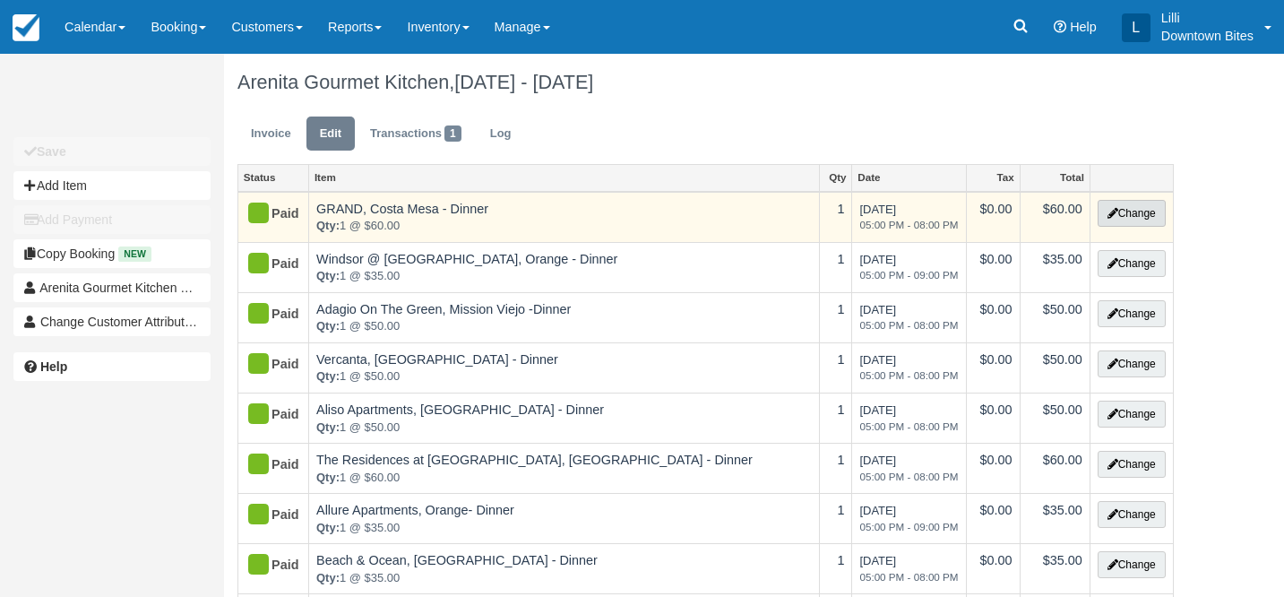
click at [1129, 223] on button "Change" at bounding box center [1132, 213] width 68 height 27
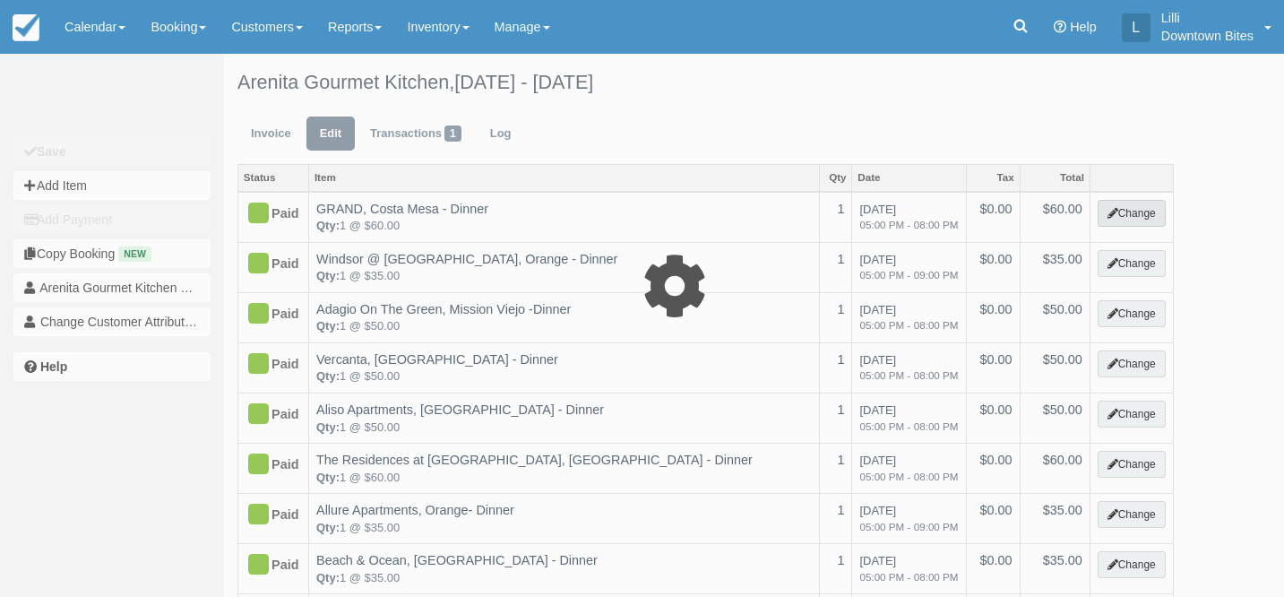
select select "4"
type input "60.00"
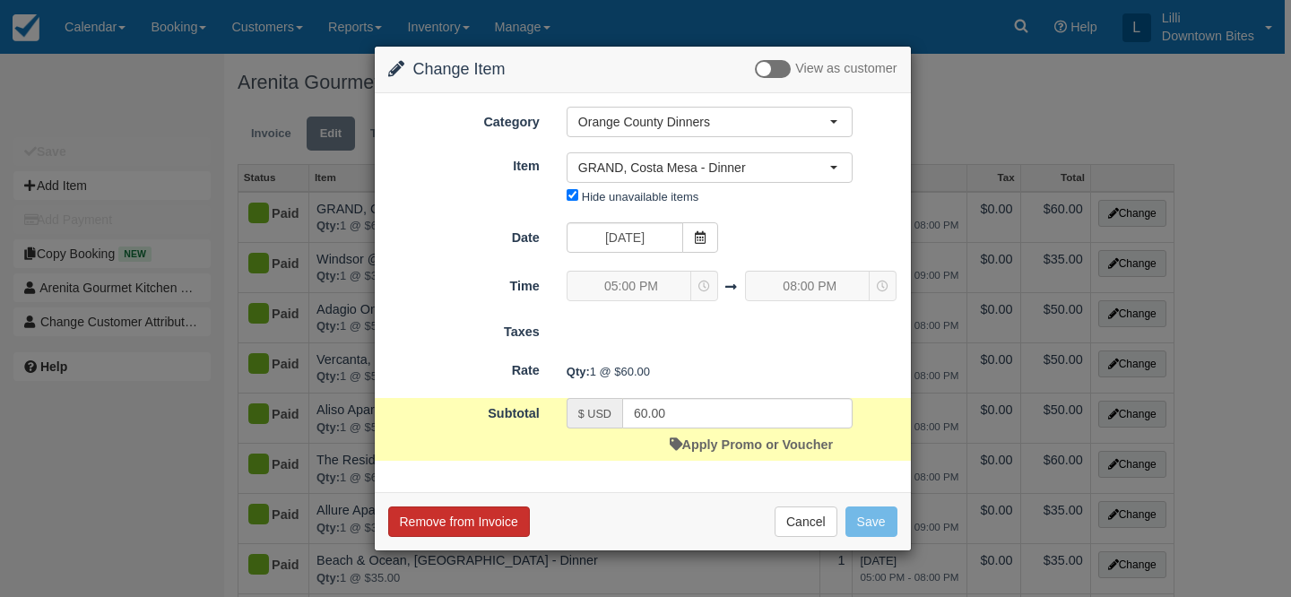
click at [471, 514] on button "Remove from Invoice" at bounding box center [459, 521] width 142 height 30
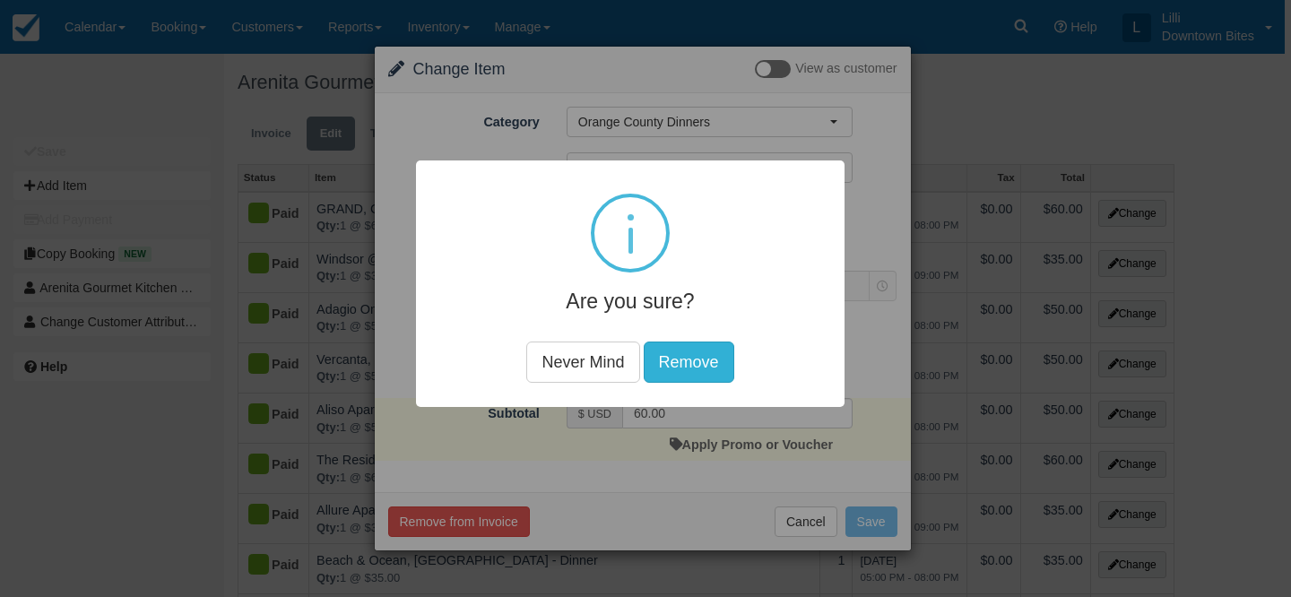
click at [697, 358] on button "Remove" at bounding box center [688, 361] width 91 height 41
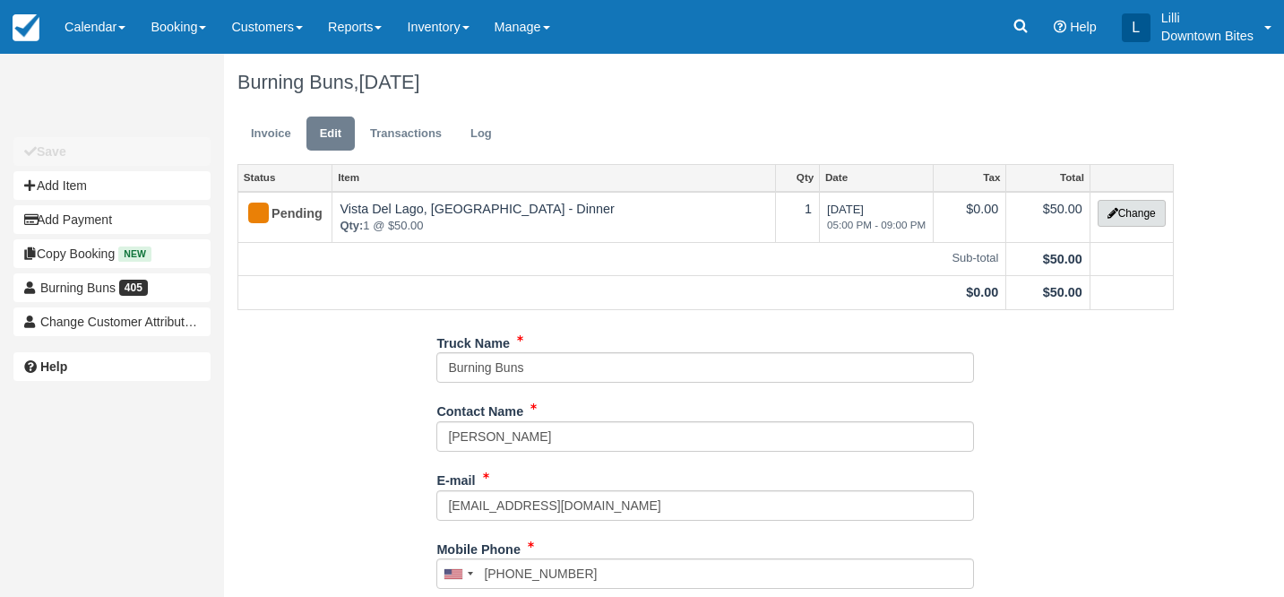
click at [1132, 213] on button "Change" at bounding box center [1132, 213] width 68 height 27
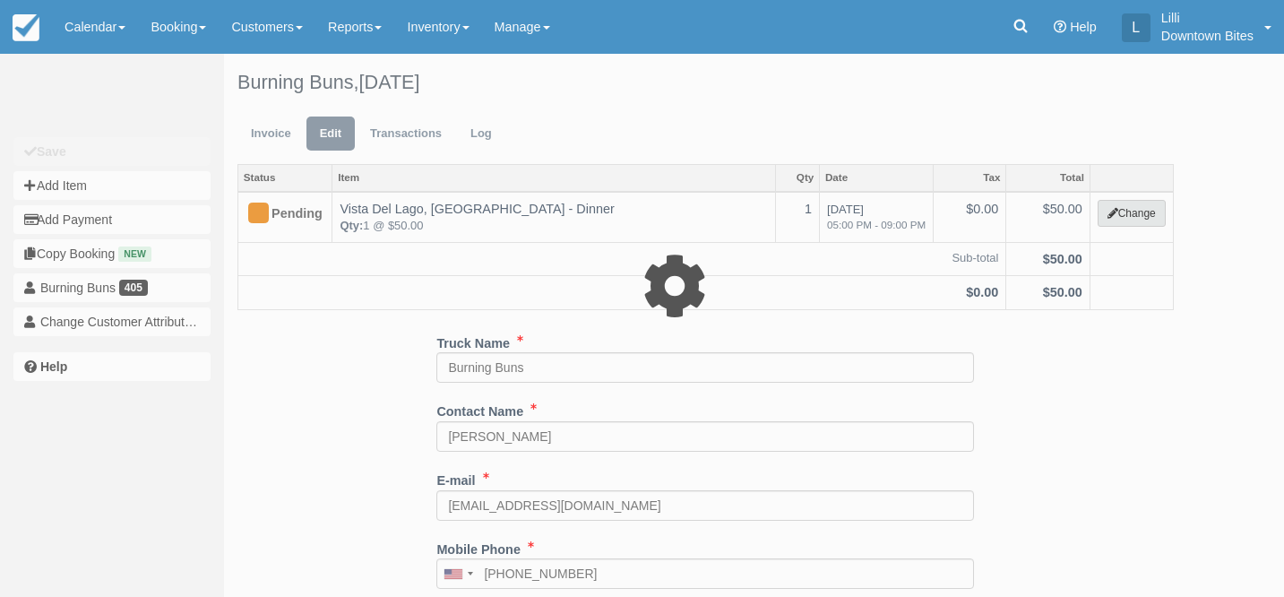
select select "4"
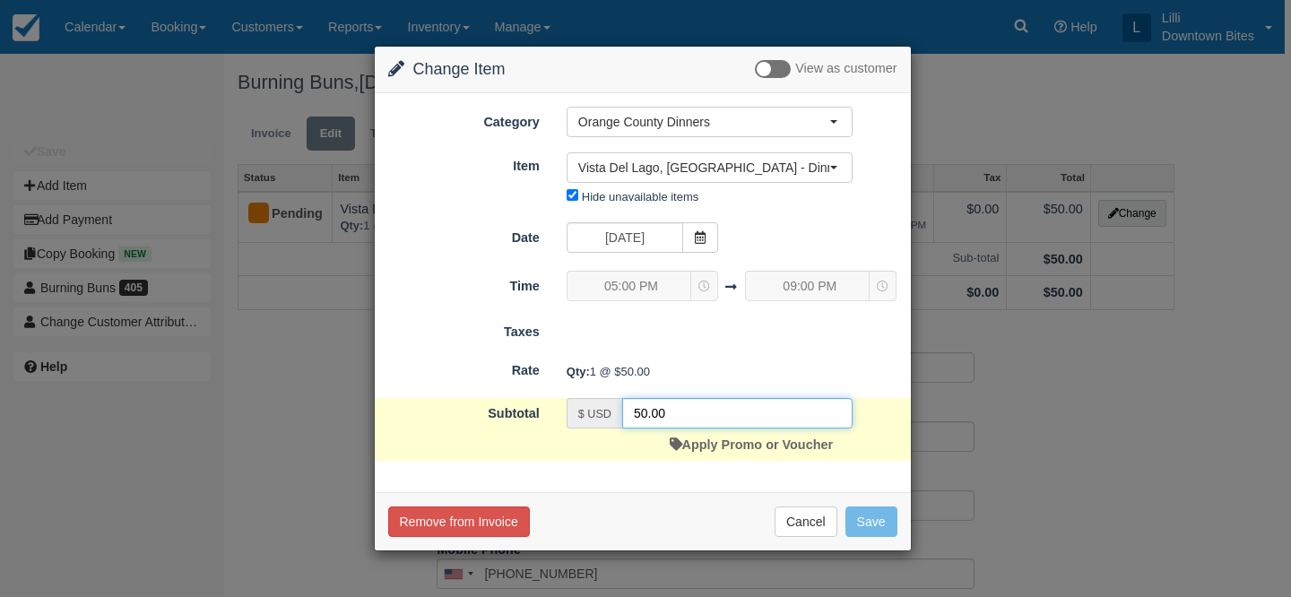
click at [640, 405] on input "50.00" at bounding box center [737, 413] width 230 height 30
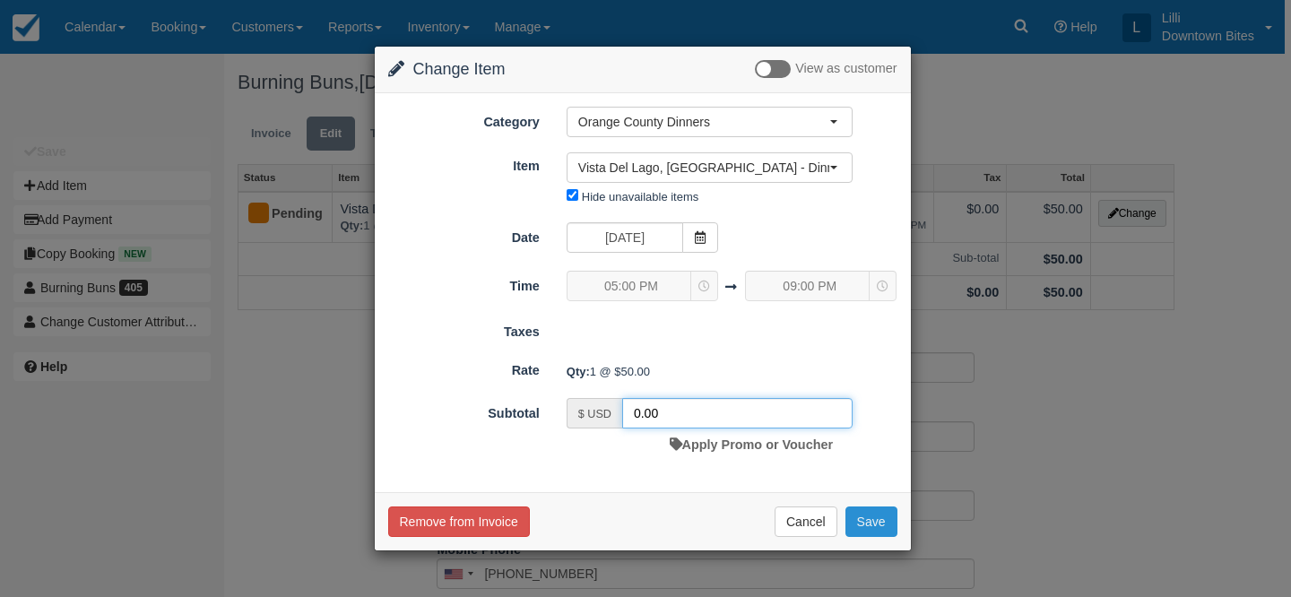
type input "0.00"
click at [886, 529] on button "Save" at bounding box center [871, 521] width 52 height 30
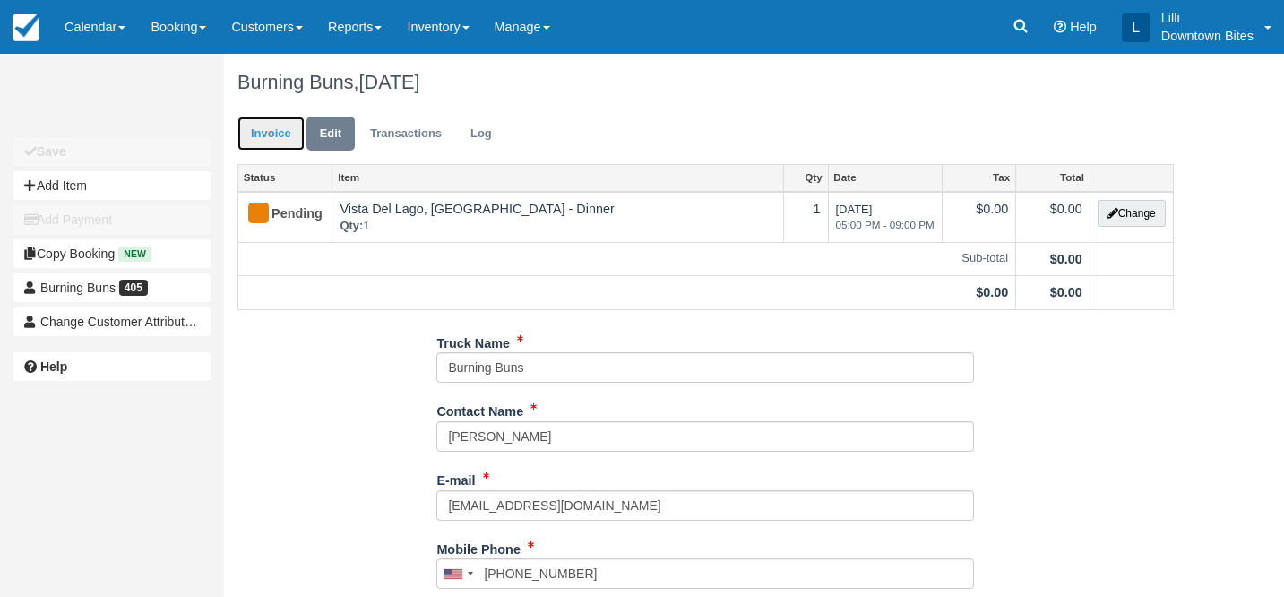
click at [269, 137] on link "Invoice" at bounding box center [271, 134] width 67 height 35
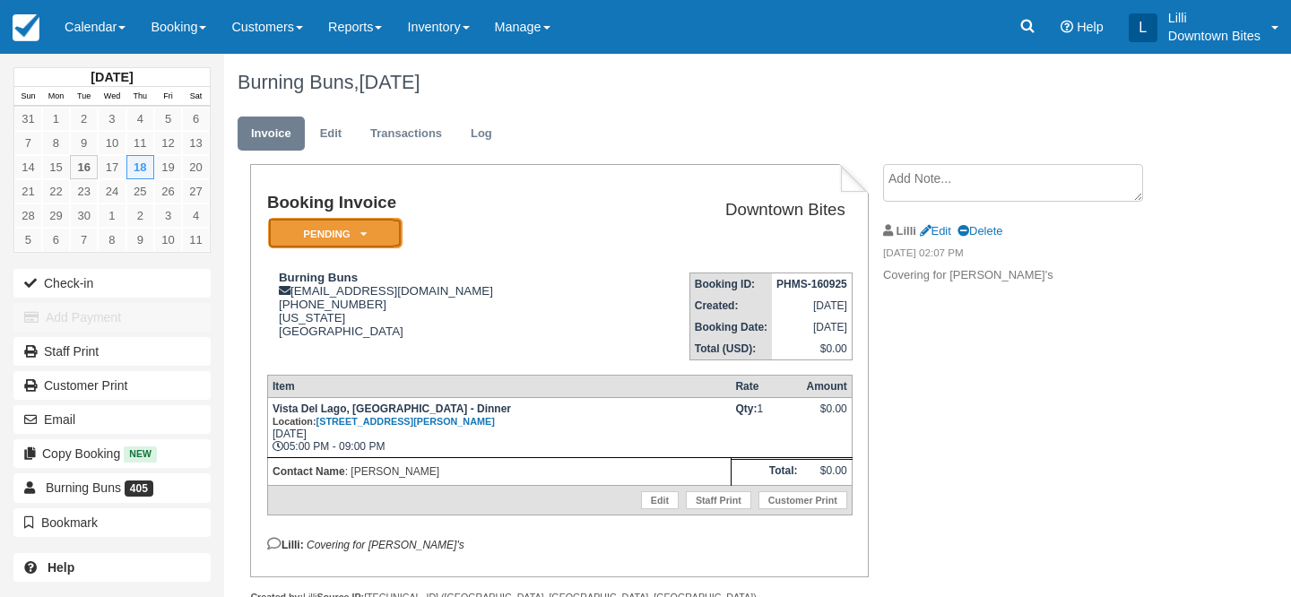
click at [325, 238] on em "Pending" at bounding box center [335, 233] width 134 height 31
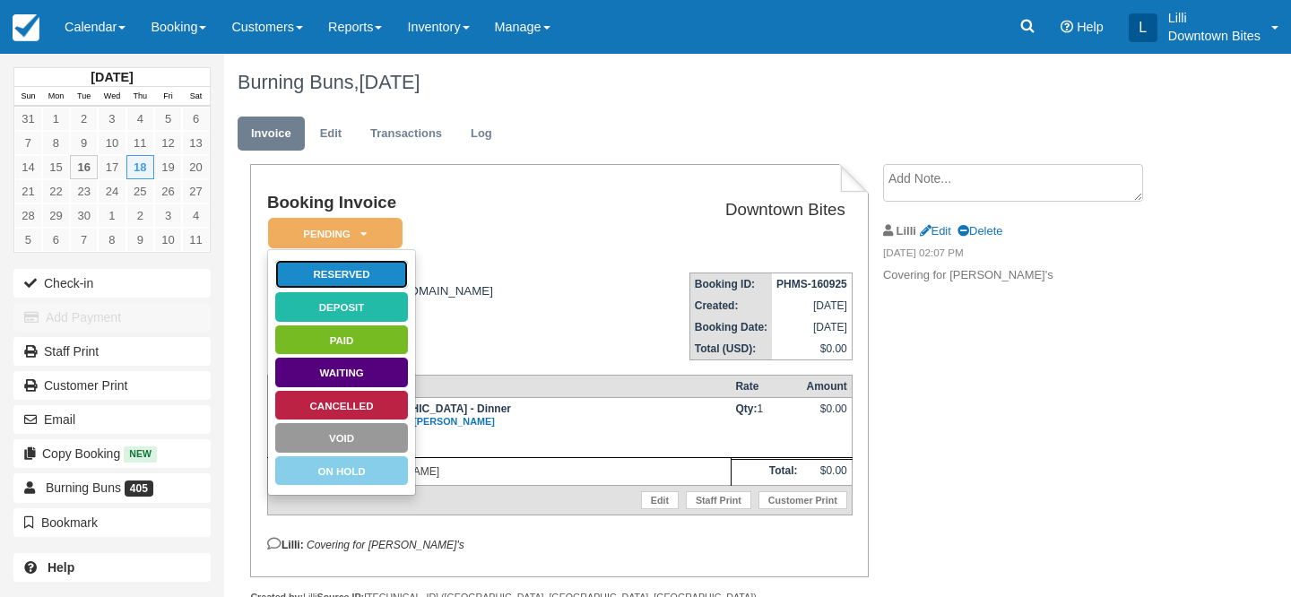
click at [368, 281] on link "Reserved" at bounding box center [341, 274] width 134 height 31
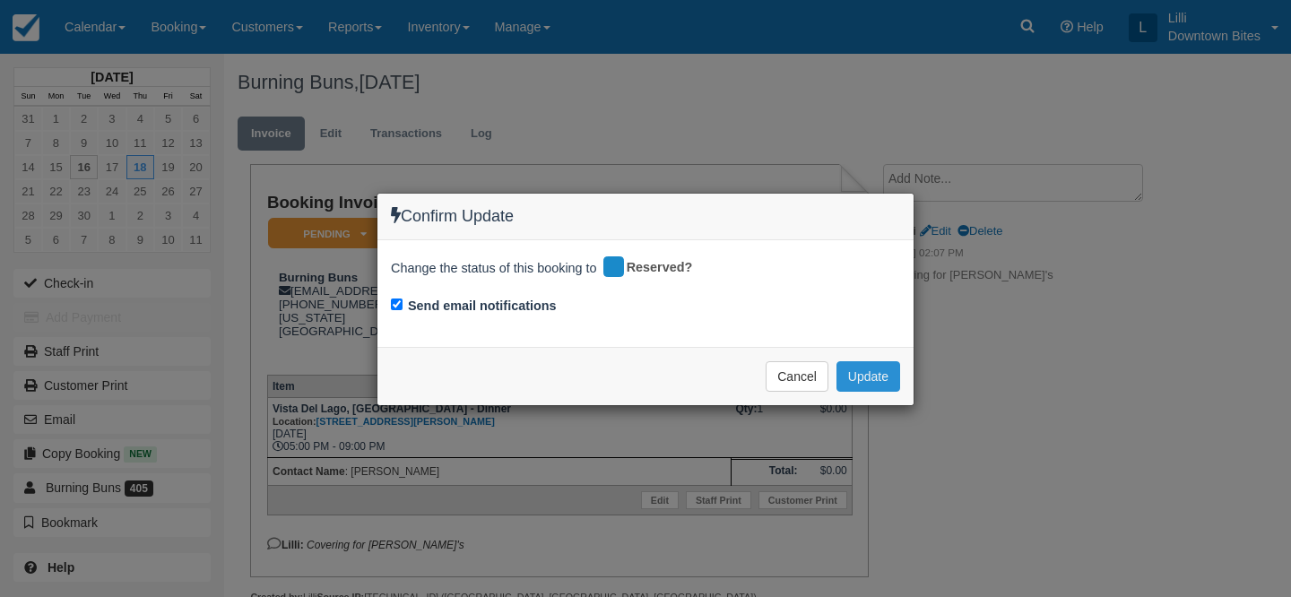
click at [879, 376] on button "Update" at bounding box center [868, 376] width 64 height 30
